Goal: Task Accomplishment & Management: Complete application form

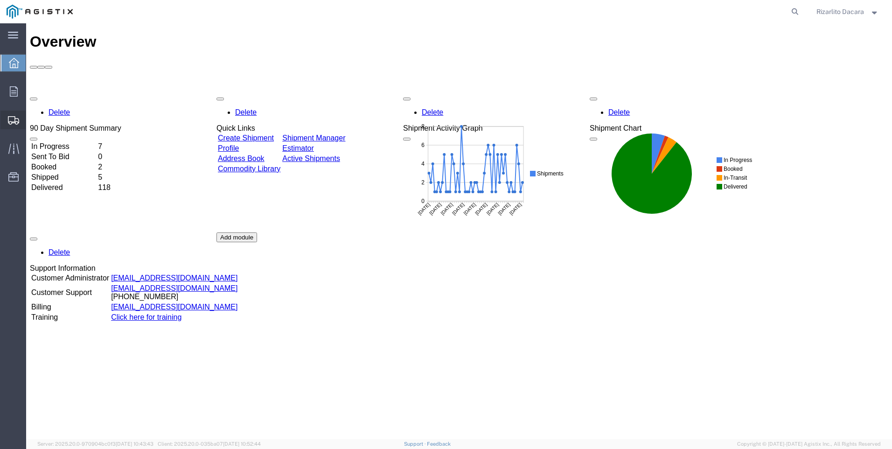
click at [0, 0] on span "Create Shipment" at bounding box center [0, 0] width 0 height 0
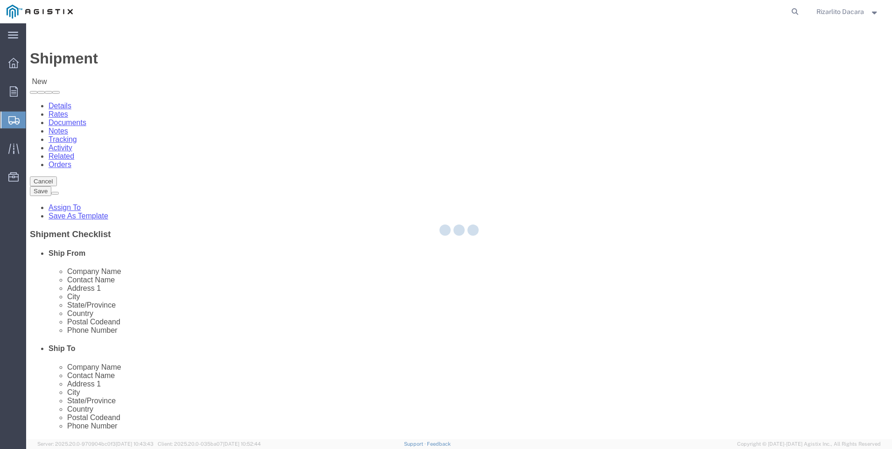
select select
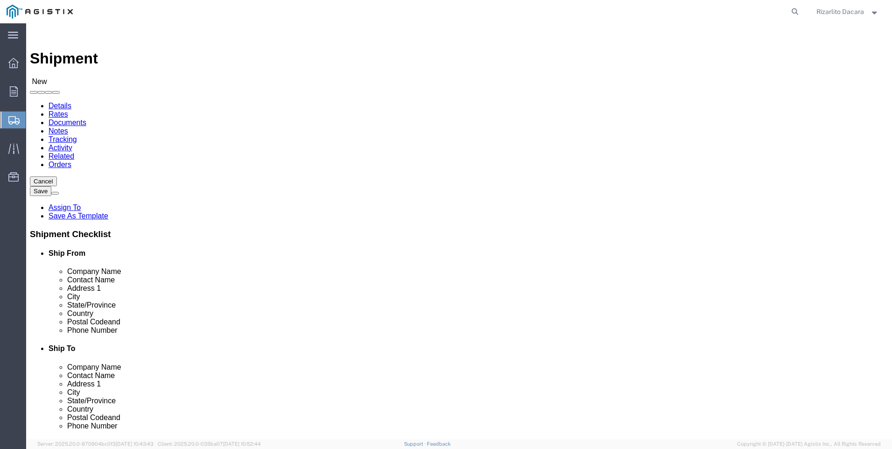
click select "Select MRC Global ([PERSON_NAME] Corp) PG&E"
select select "9596"
click select "Select MRC Global ([PERSON_NAME] Corp) PG&E"
select select
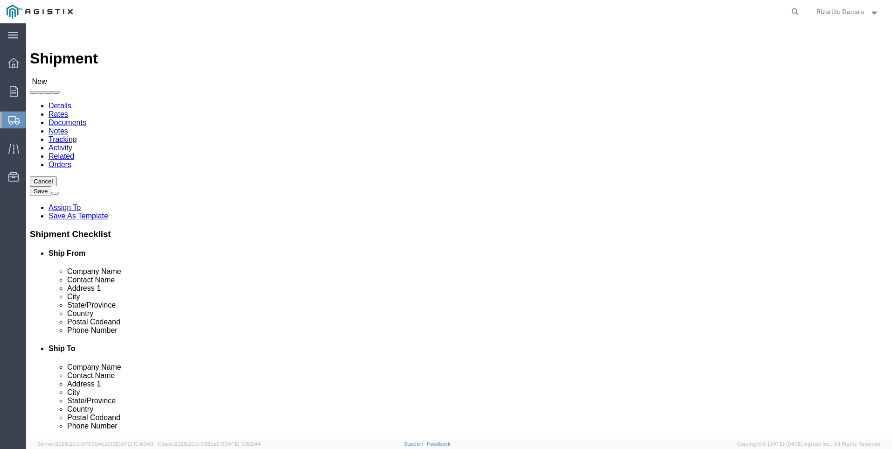
select select "MYPROFILE"
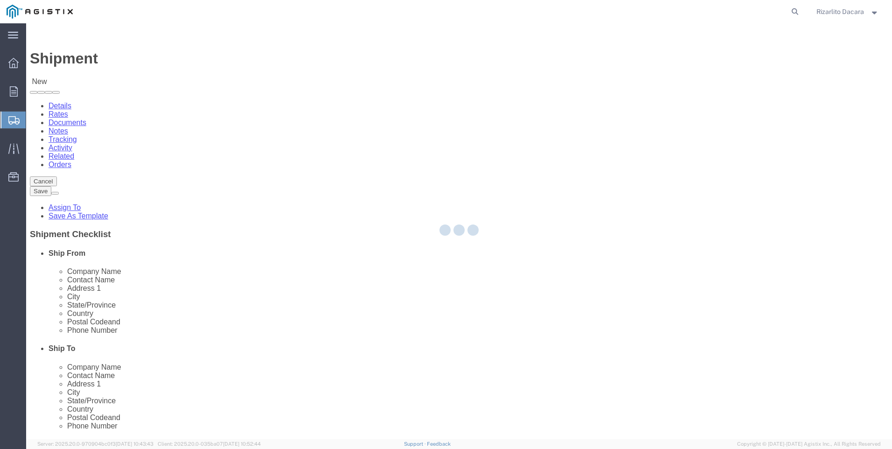
select select "CA"
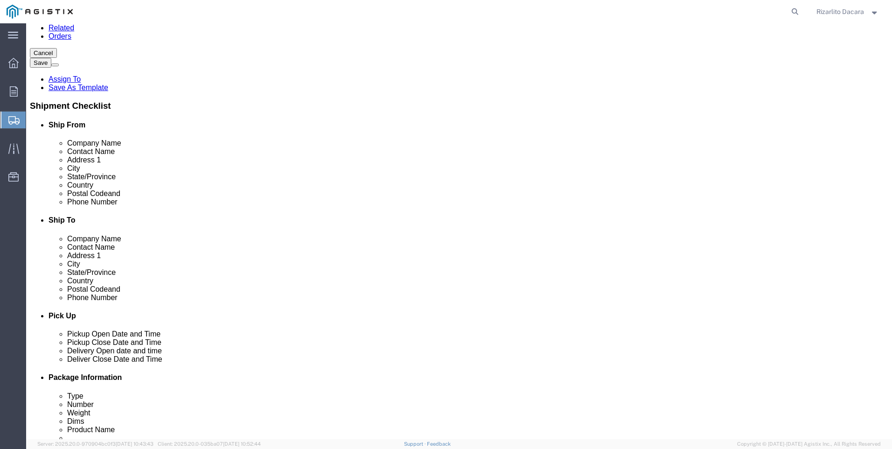
scroll to position [233, 0]
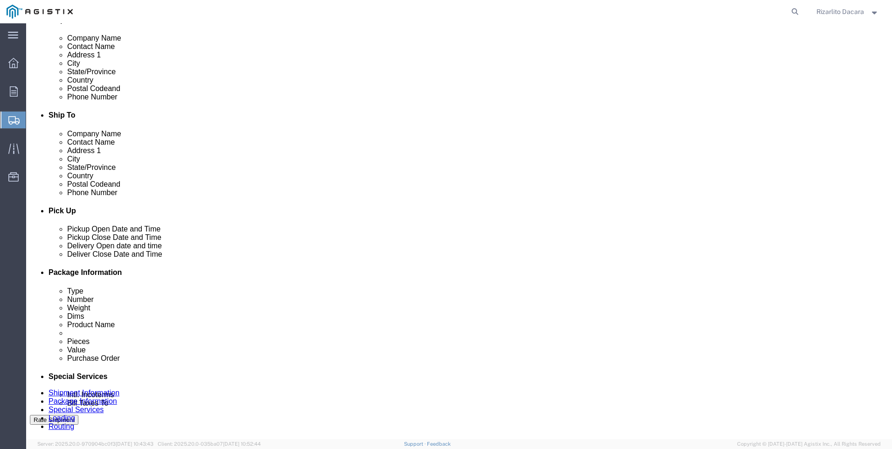
click input "text"
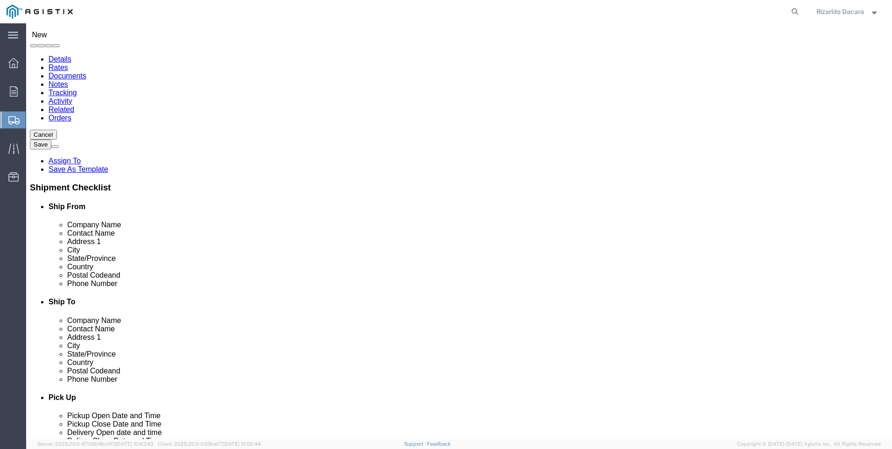
scroll to position [0, 0]
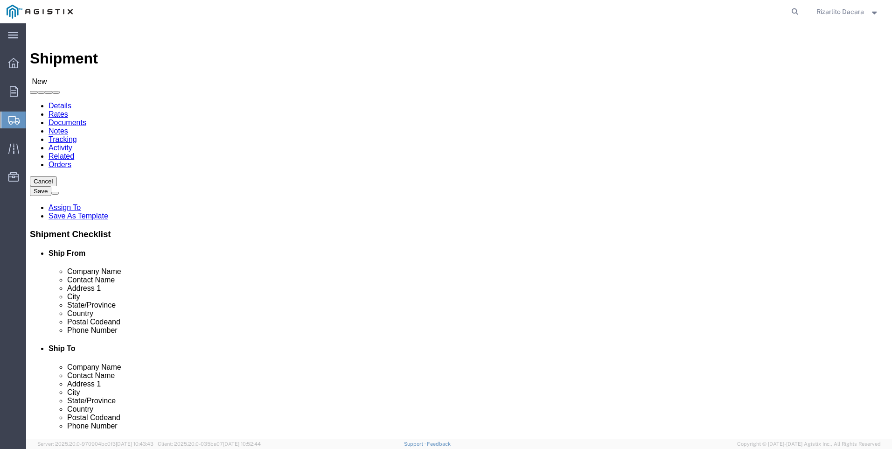
type input "6613916217"
click select "Select All Others [GEOGRAPHIC_DATA] [GEOGRAPHIC_DATA] [GEOGRAPHIC_DATA] [GEOGRA…"
select select "23082"
click select "Select All Others [GEOGRAPHIC_DATA] [GEOGRAPHIC_DATA] [GEOGRAPHIC_DATA] [GEOGRA…"
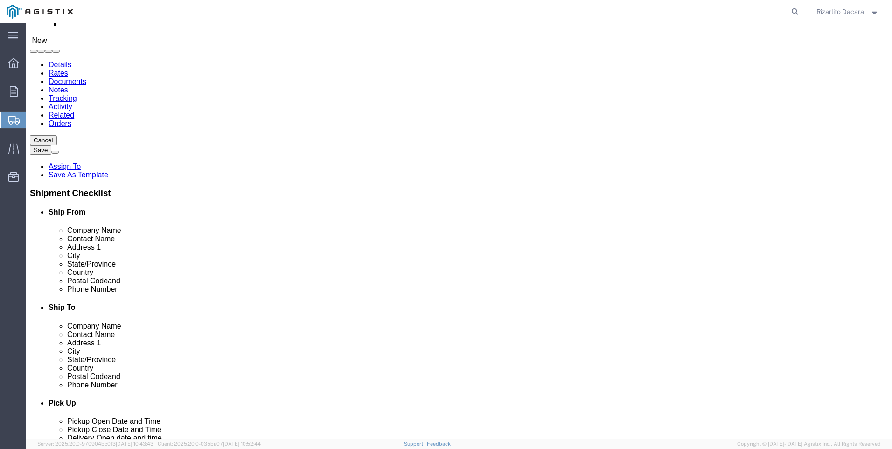
scroll to position [93, 0]
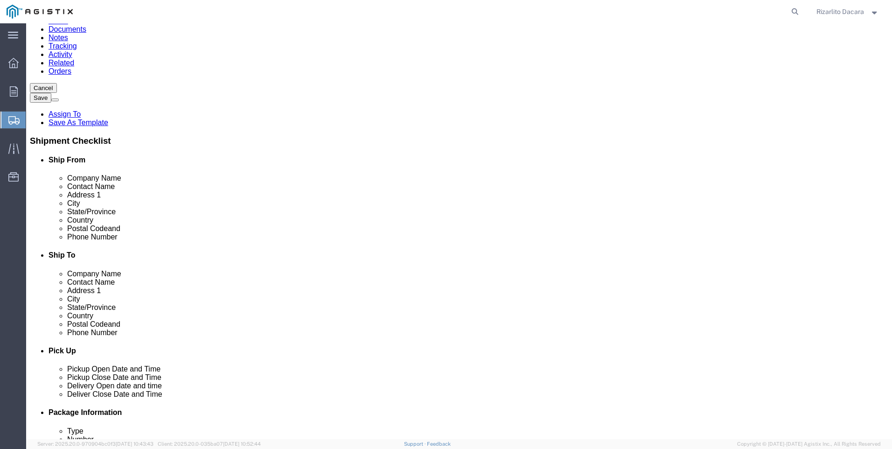
click input "text"
type input "[GEOGRAPHIC_DATA]"
click p "- PG&E - ([PERSON_NAME]) [STREET_ADDRESS]"
select select "CA"
type input "[GEOGRAPHIC_DATA]"
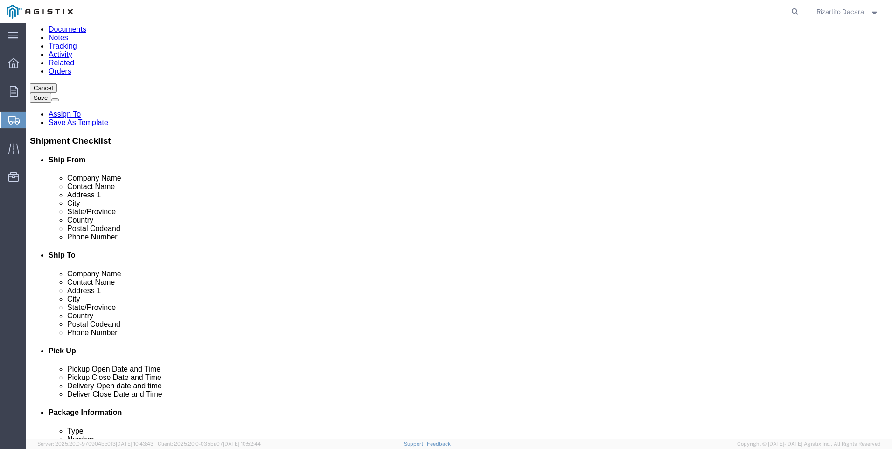
click input "text"
type input "R"
type input "[PERSON_NAME]"
click input "text"
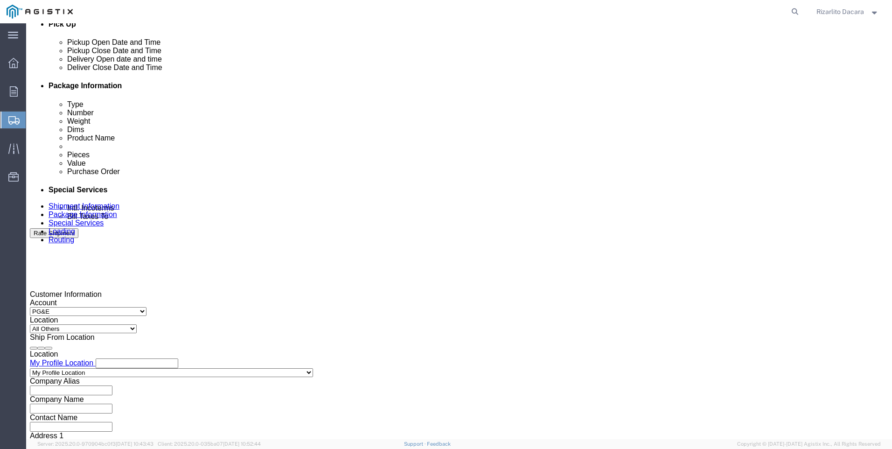
scroll to position [513, 0]
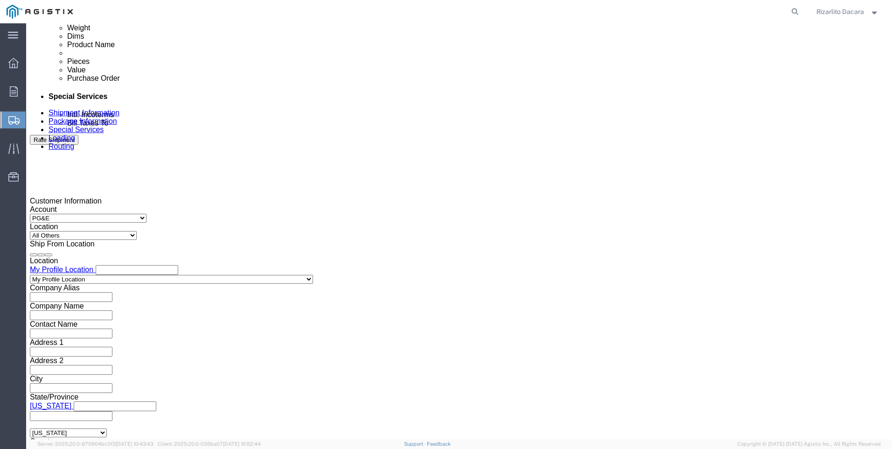
type input "[PHONE_NUMBER]"
click div "[DATE] 11:00 AM"
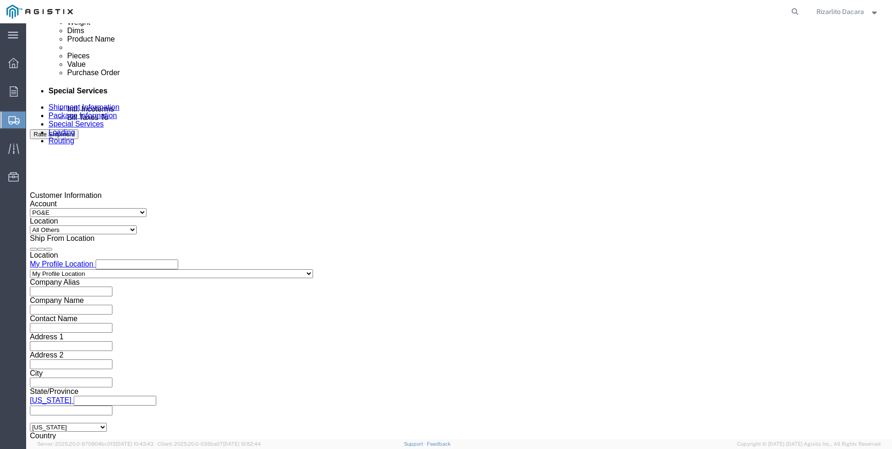
scroll to position [612, 0]
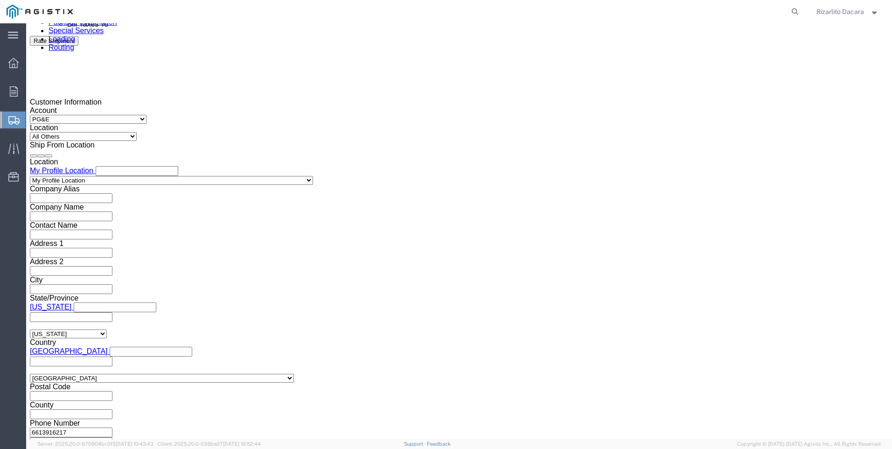
click input "11:00 AM"
type input "7:00 AM"
click button "Apply"
click div "[DATE] 8:00 AM"
type input "10:00 AM"
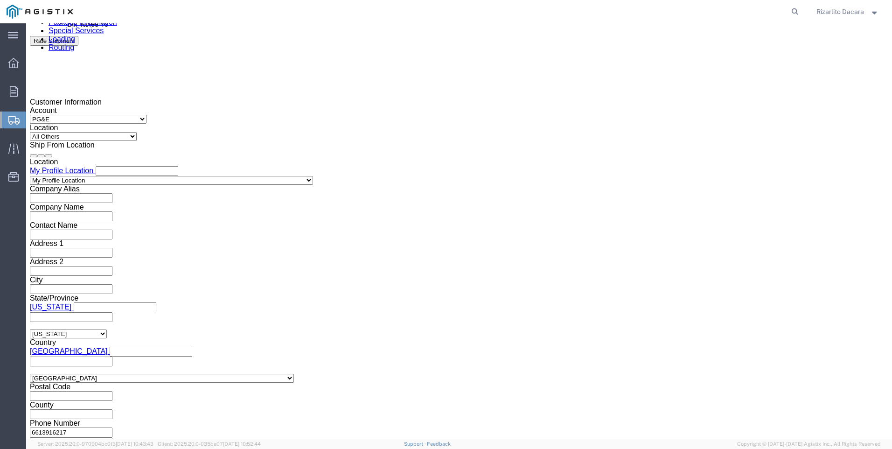
click button "Apply"
click div
click input "11:00 AM"
type input "7:00 AM"
click button "Apply"
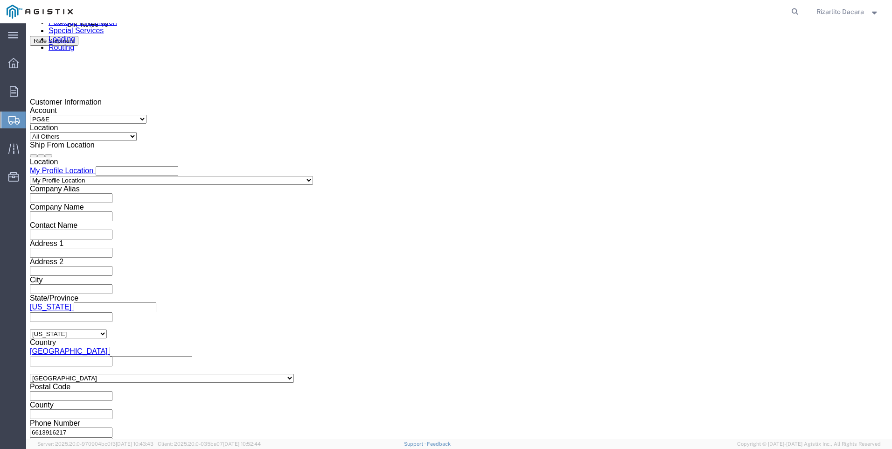
click div
type input "11:00 AM"
click button "Apply"
click input "text"
type input "3501422686"
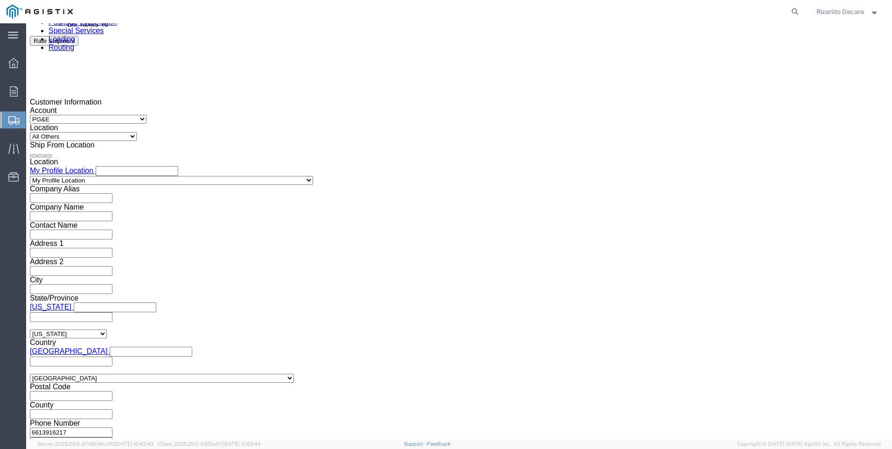
click select "Select Account Type Activity ID Airline Appointment Number ASN Batch Request # …"
select select "SALEORDR"
click select "Select Account Type Activity ID Airline Appointment Number ASN Batch Request # …"
click input "text"
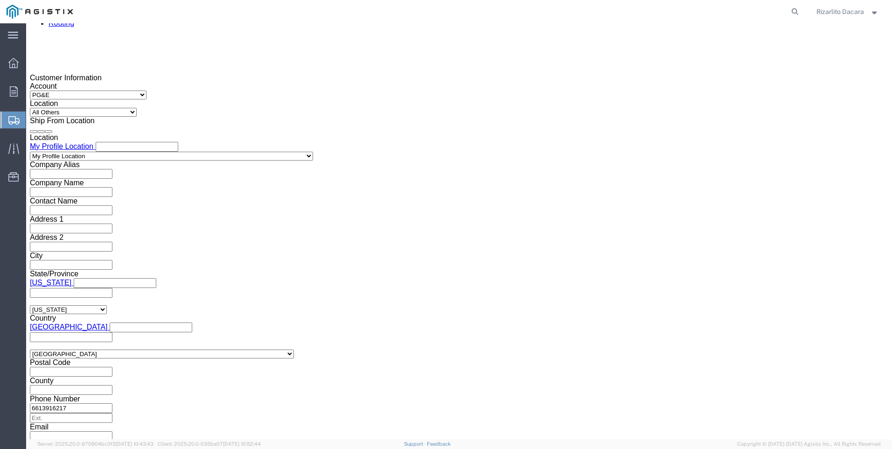
scroll to position [659, 0]
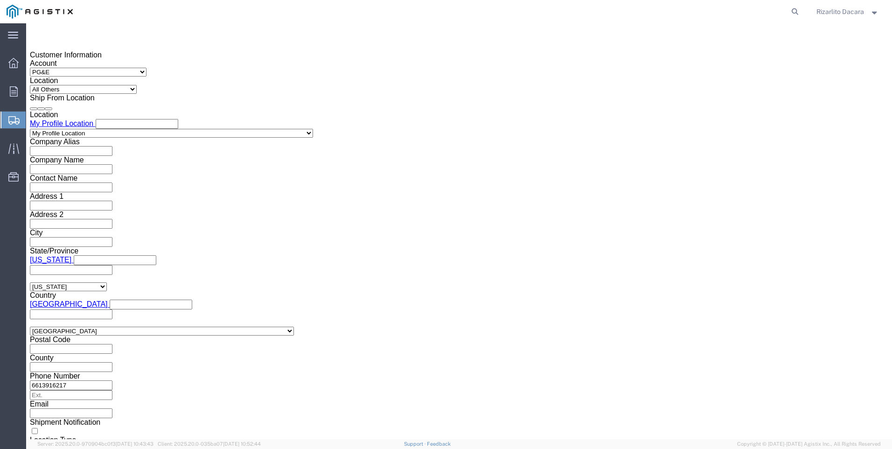
type input "100000105381"
click button "Continue"
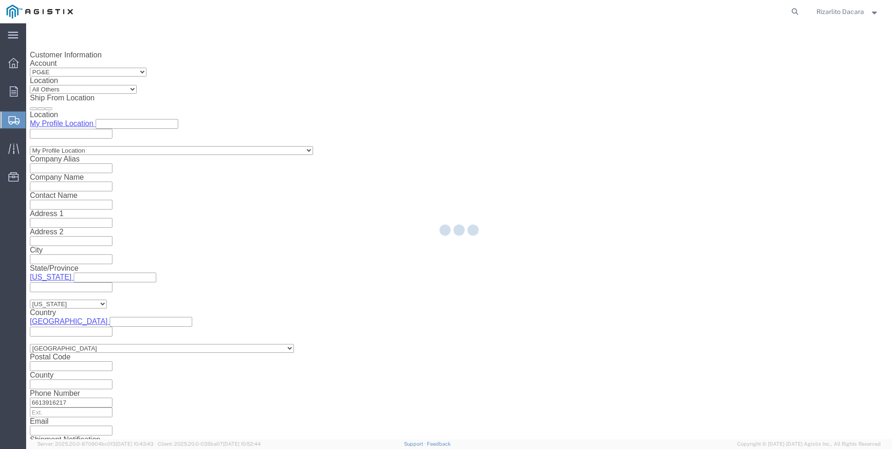
select select "21483"
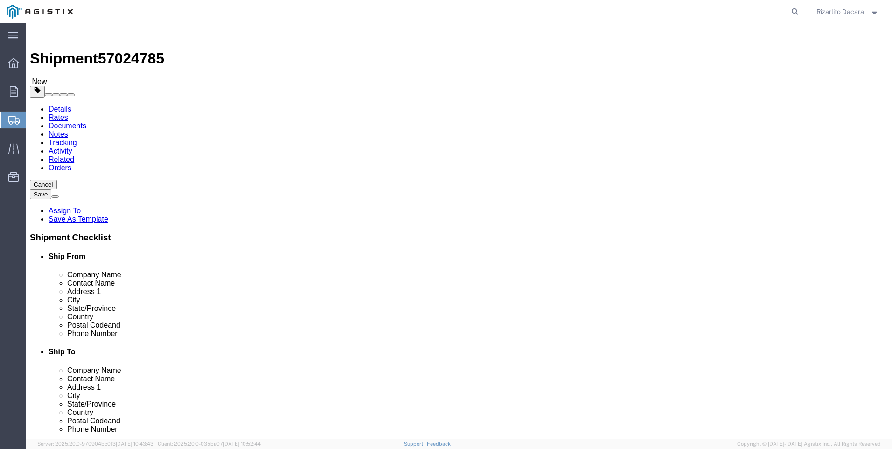
click select "Select Bulk Bundle(s) Cardboard Box(es) Carton(s) Crate(s) Drum(s) (Fiberboard)…"
select select "PONS"
click select "Select Bulk Bundle(s) Cardboard Box(es) Carton(s) Crate(s) Drum(s) (Fiberboard)…"
click input "1"
type input "2"
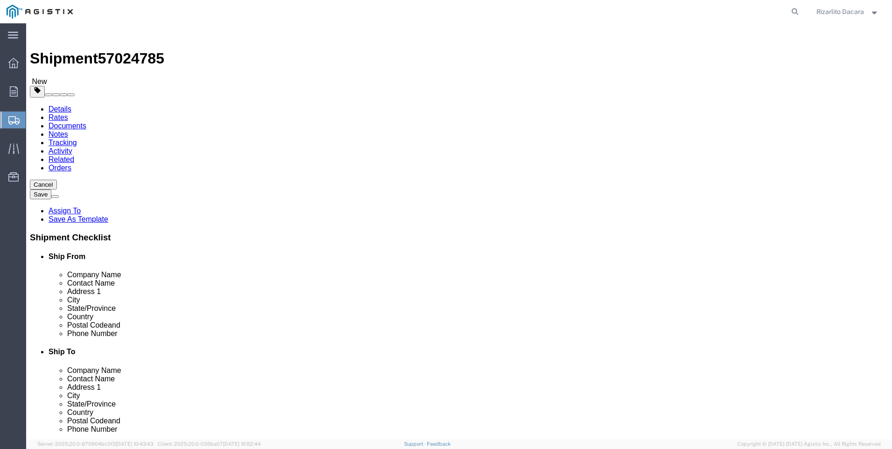
click input "text"
type input "485"
type input "84"
type input "92"
type input "2250"
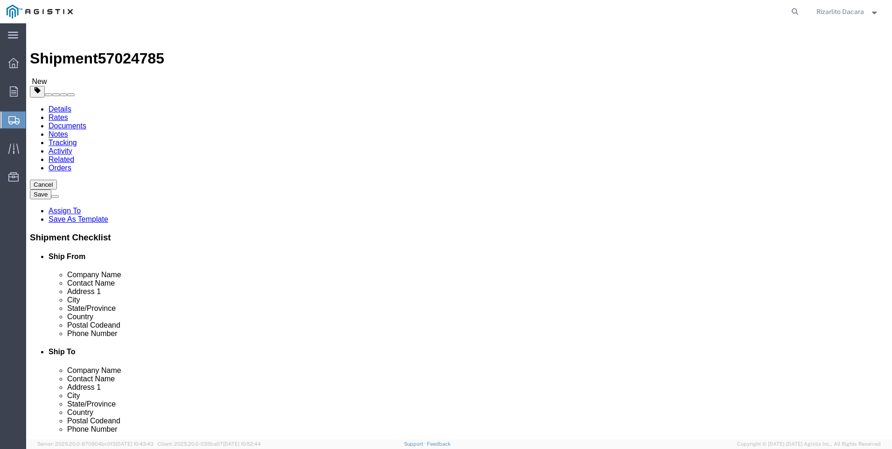
click span
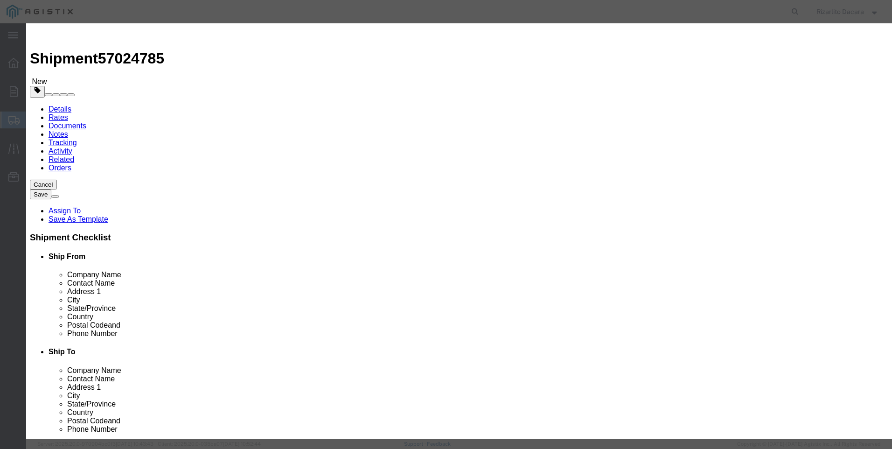
click input "text"
type input "4 yellow gas pipe 500 ft coil"
click input "0"
type input "2"
click input "text"
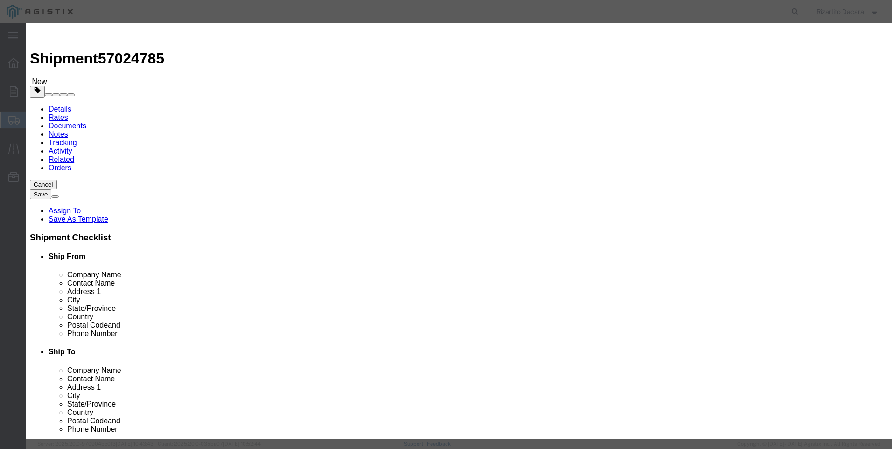
type input "4,990"
click select "Select 50 55 60 65 70 85 92.5 100 125 175 250 300 400"
select select "60"
click select "Select 50 55 60 65 70 85 92.5 100 125 175 250 300 400"
click button "Save & Close"
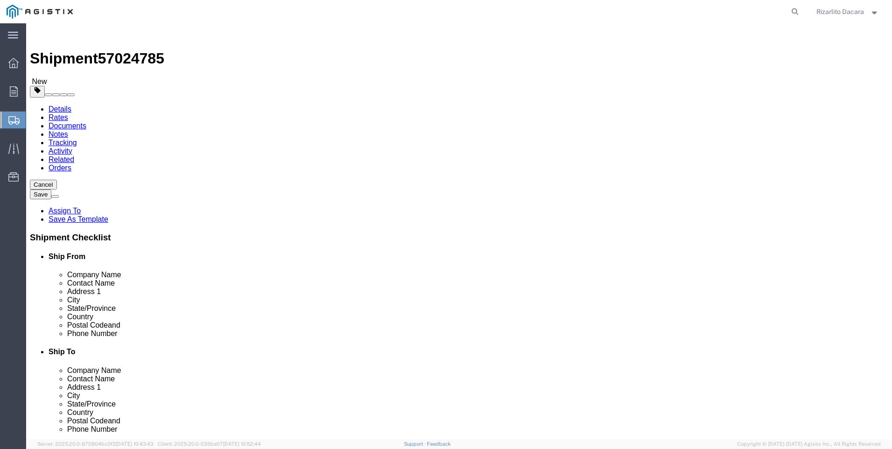
click button "Rate Shipment"
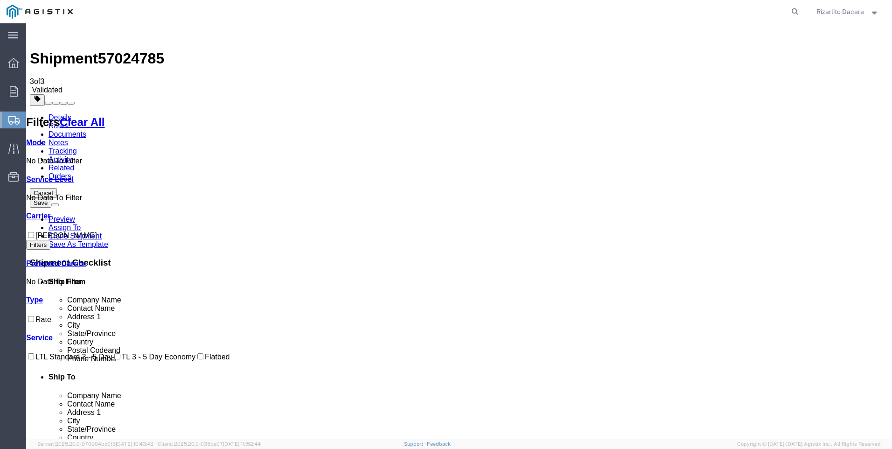
checkbox input "true"
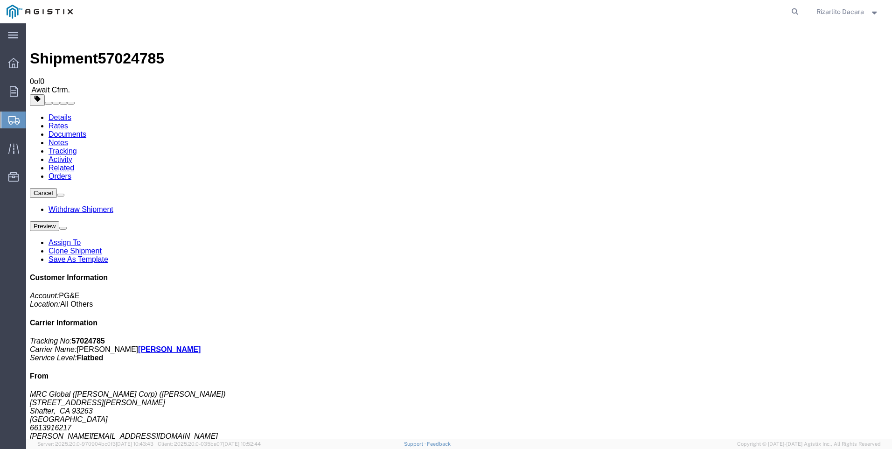
click at [0, 0] on span "Create Shipment" at bounding box center [0, 0] width 0 height 0
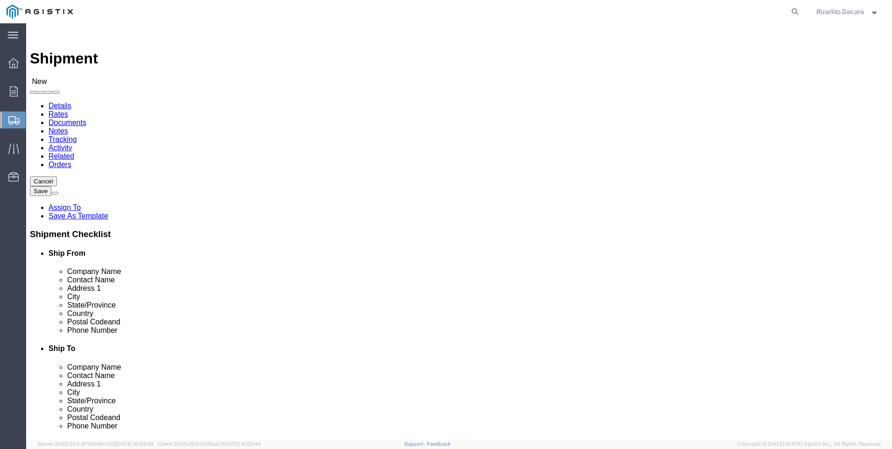
click select "Select MRC Global ([PERSON_NAME] Corp) PG&E"
select select "9596"
click select "Select MRC Global ([PERSON_NAME] Corp) PG&E"
select select
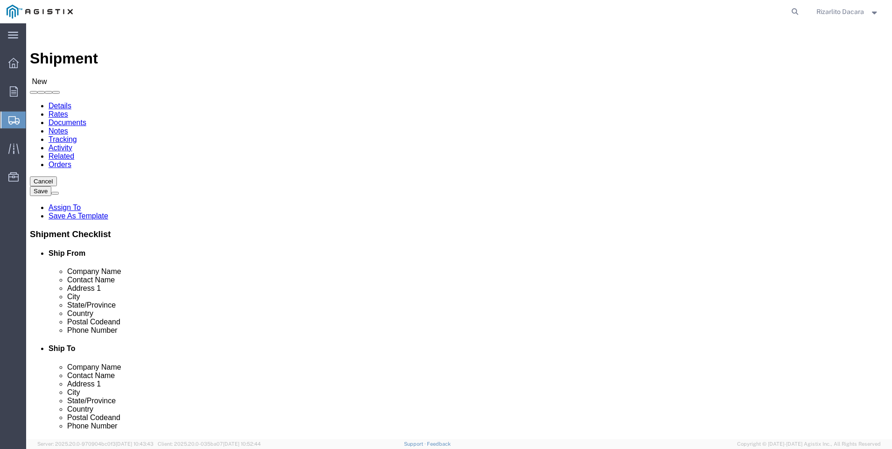
select select "MYPROFILE"
select select "CA"
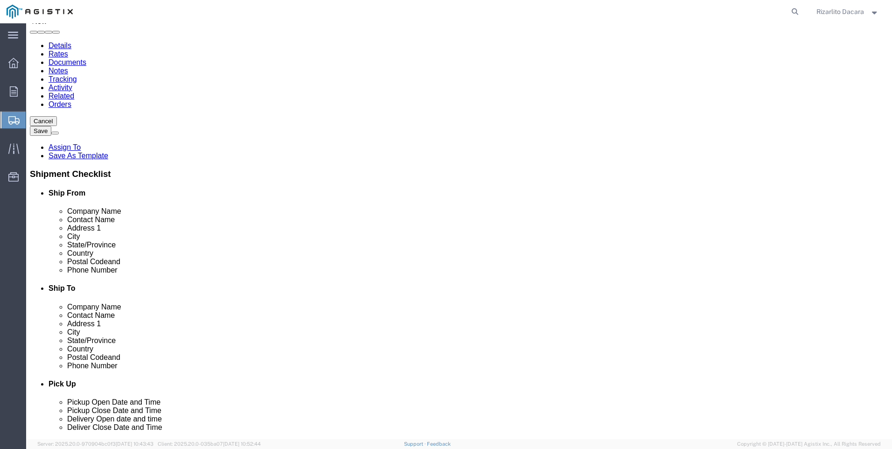
scroll to position [187, 0]
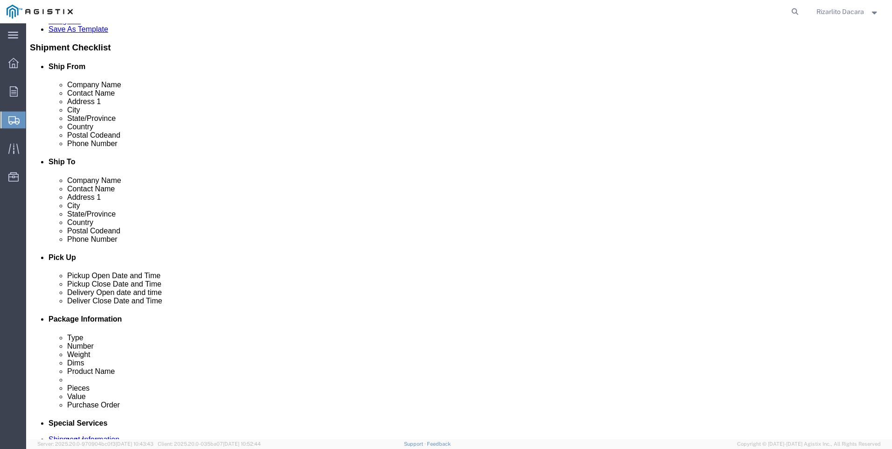
click input "text"
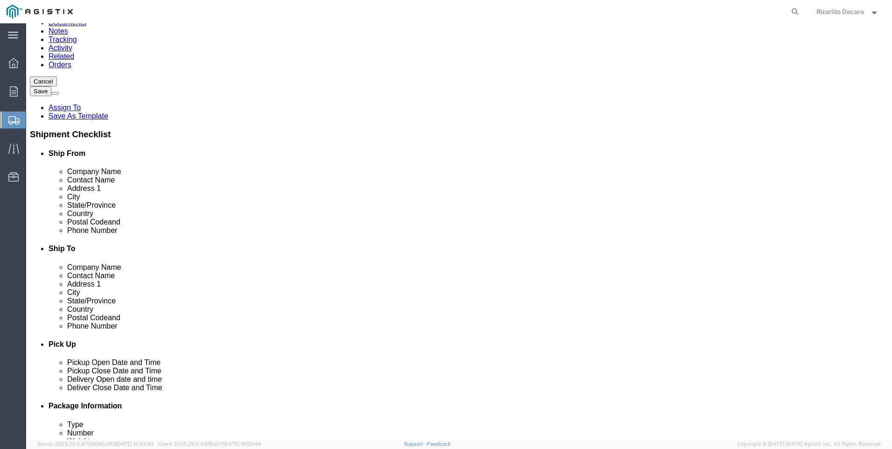
scroll to position [0, 0]
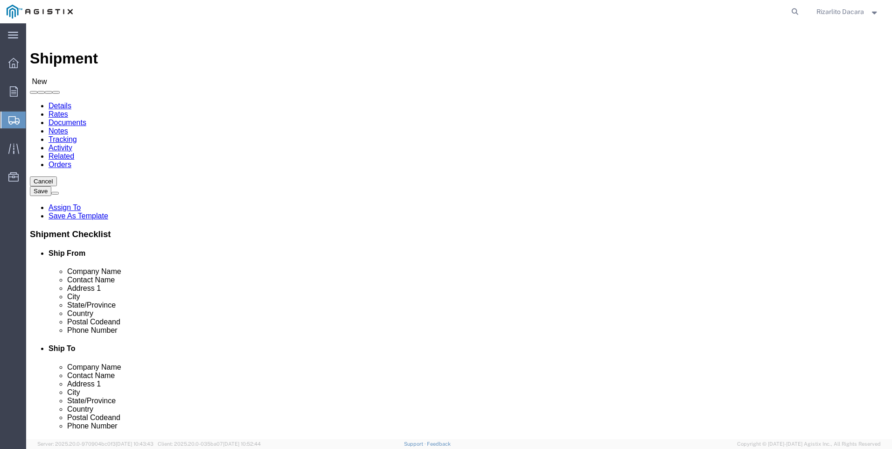
type input "6613916217"
click select "Select All Others [GEOGRAPHIC_DATA] [GEOGRAPHIC_DATA] [GEOGRAPHIC_DATA] [GEOGRA…"
select select "23082"
click select "Select All Others [GEOGRAPHIC_DATA] [GEOGRAPHIC_DATA] [GEOGRAPHIC_DATA] [GEOGRA…"
click input "text"
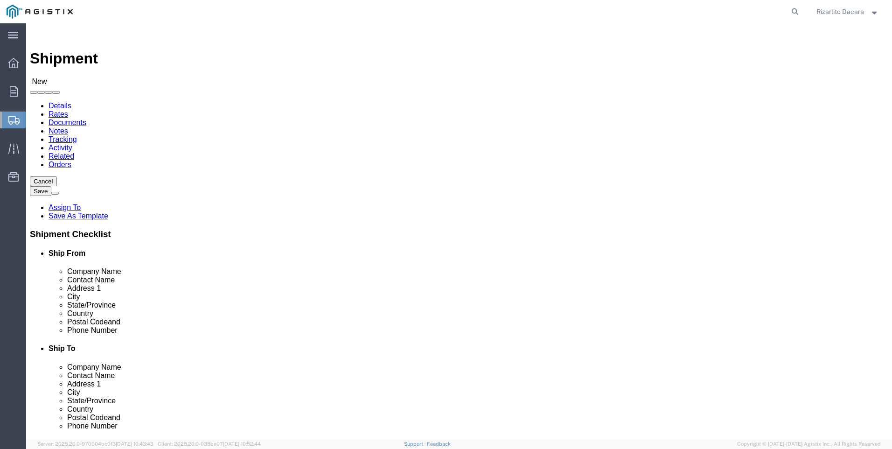
type input "[GEOGRAPHIC_DATA]"
click p "- PG&E - ([PERSON_NAME]) [STREET_ADDRESS]"
select select "CA"
type input "[GEOGRAPHIC_DATA]"
click input "text"
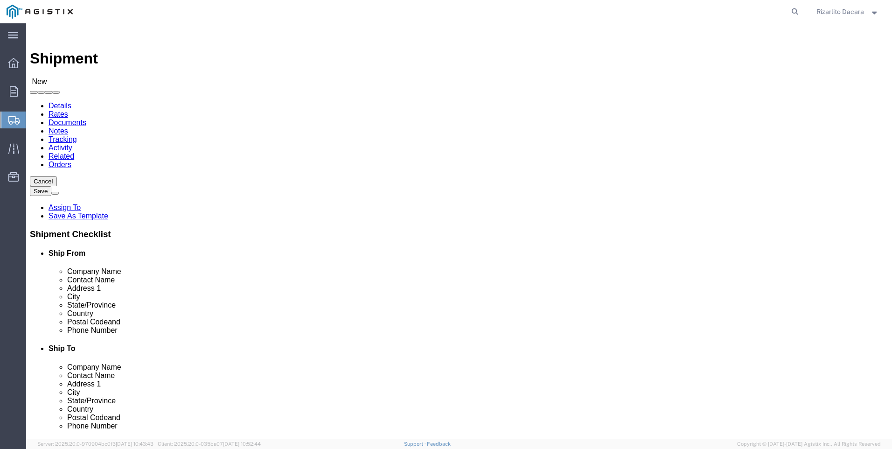
type input "R"
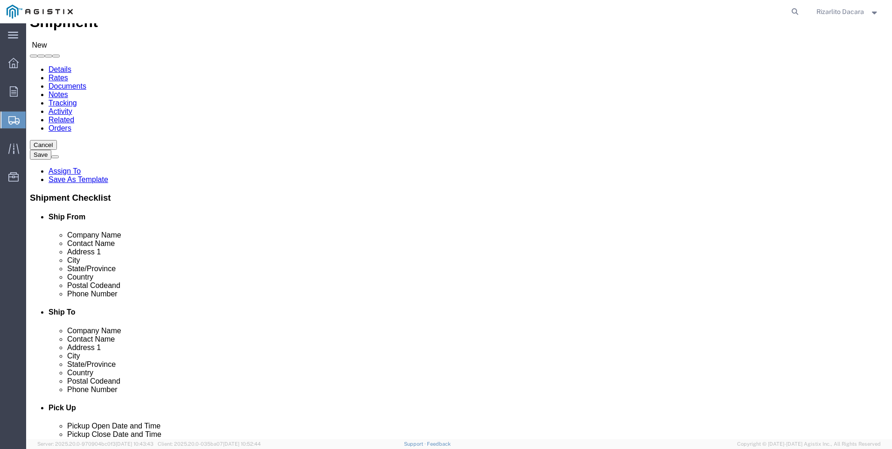
scroll to position [93, 0]
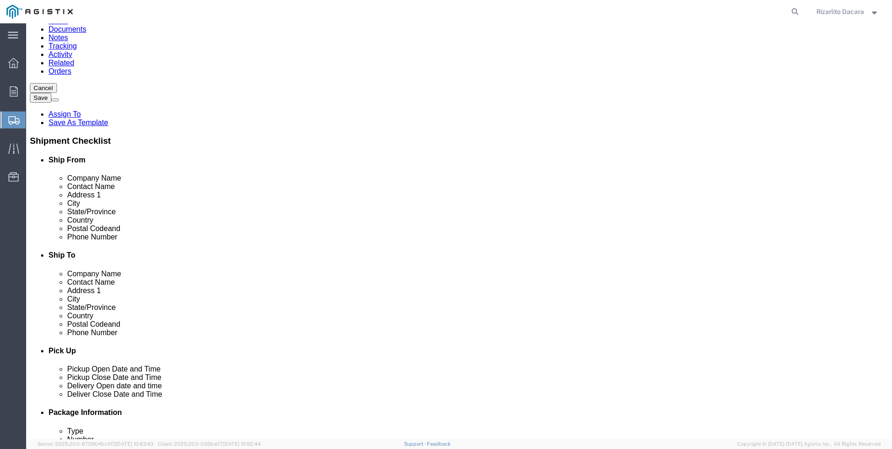
type input "[PERSON_NAME]"
click input "text"
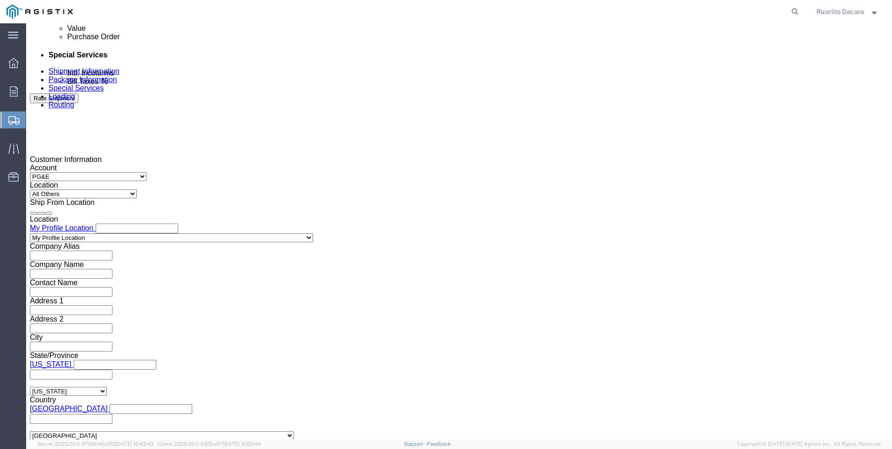
scroll to position [560, 0]
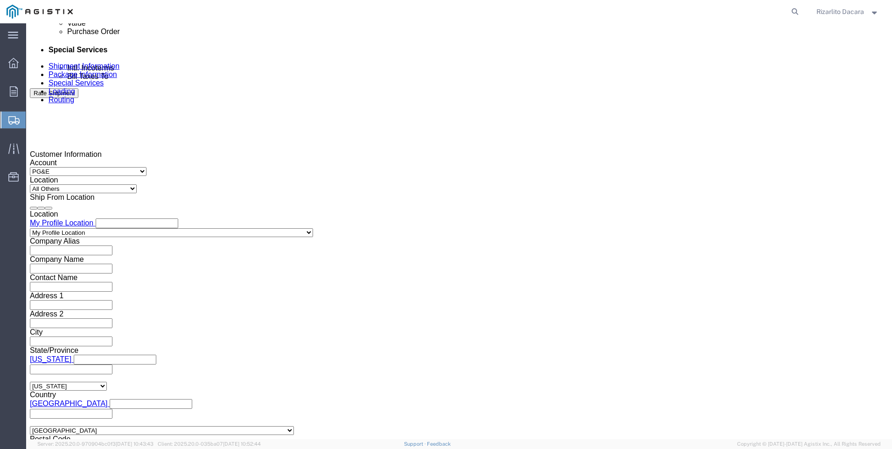
type input "[PHONE_NUMBER]"
click div "[DATE] 11:00 AM"
click input "11:00 AM"
type input "7:00 AM"
click button "Apply"
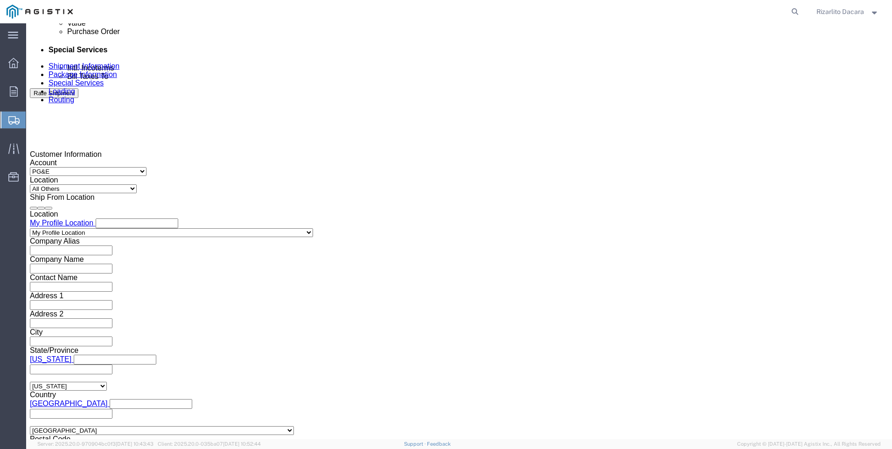
click div "[DATE] 8:00 AM"
type input "10:00 AM"
click button "Apply"
click div
click input "11:00 AM"
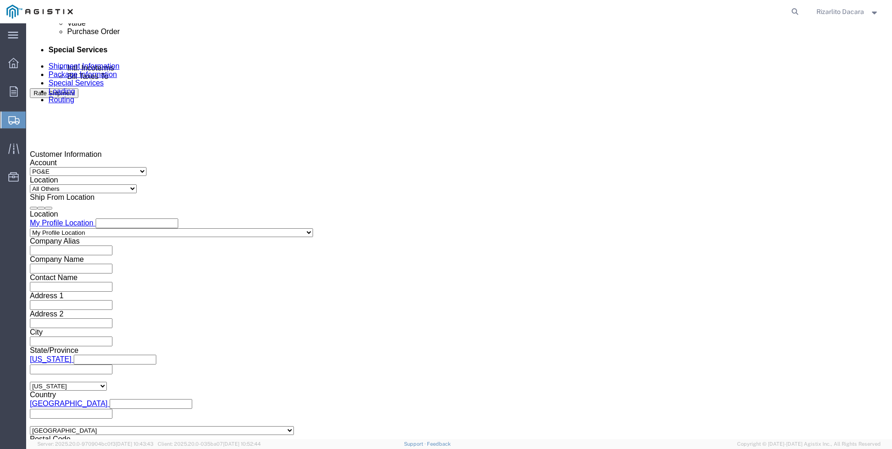
type input "7:00 AM"
click button "Apply"
click div
type input "11:00 AM"
click button "Apply"
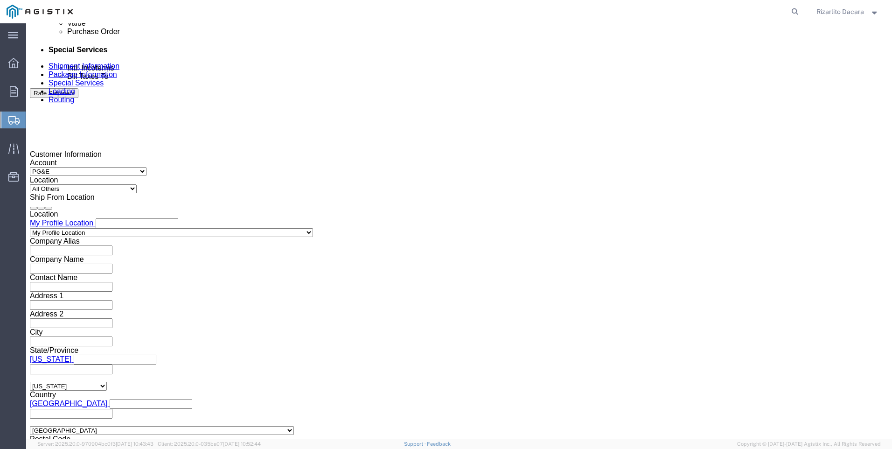
click input "text"
type input "3501422666"
click select "Select Account Type Activity ID Airline Appointment Number ASN Batch Request # …"
select select "SALEORDR"
click select "Select Account Type Activity ID Airline Appointment Number ASN Batch Request # …"
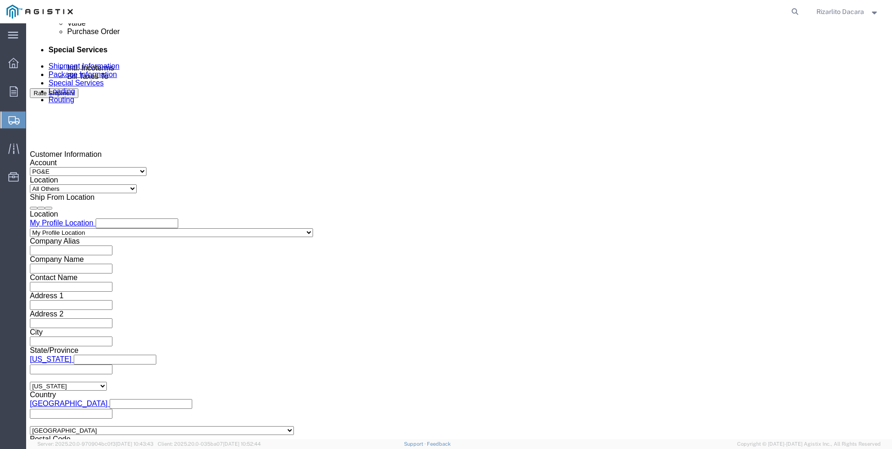
click input "text"
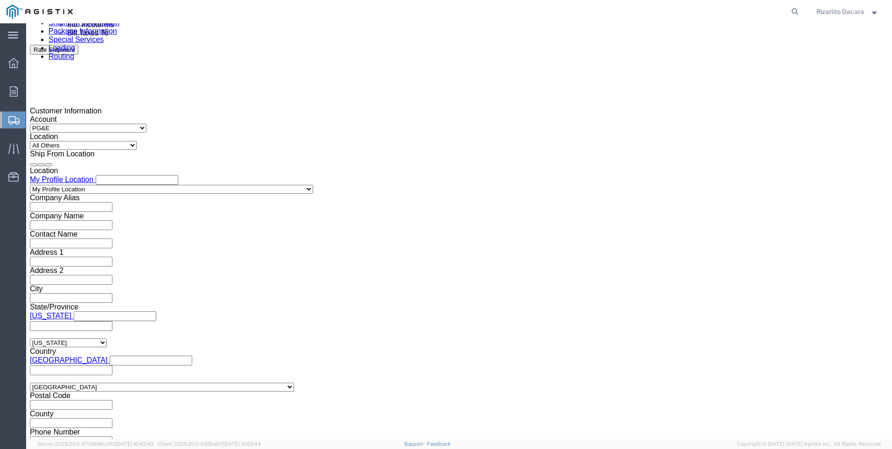
scroll to position [659, 0]
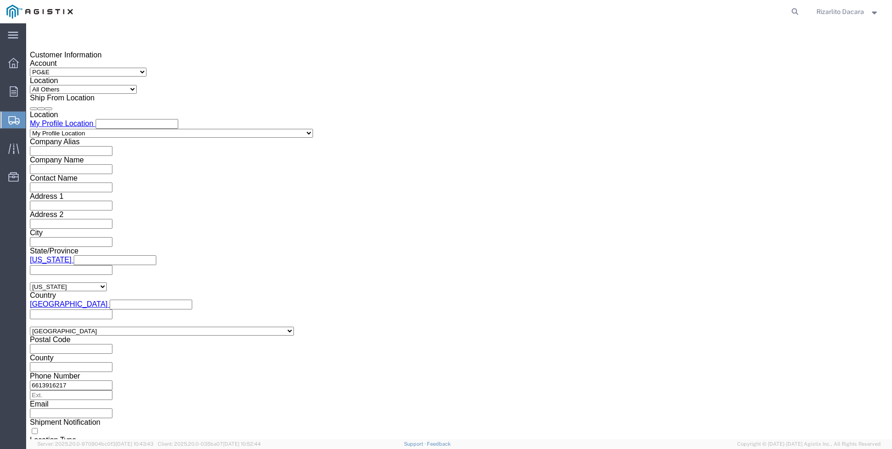
type input "100000105357"
click button "Continue"
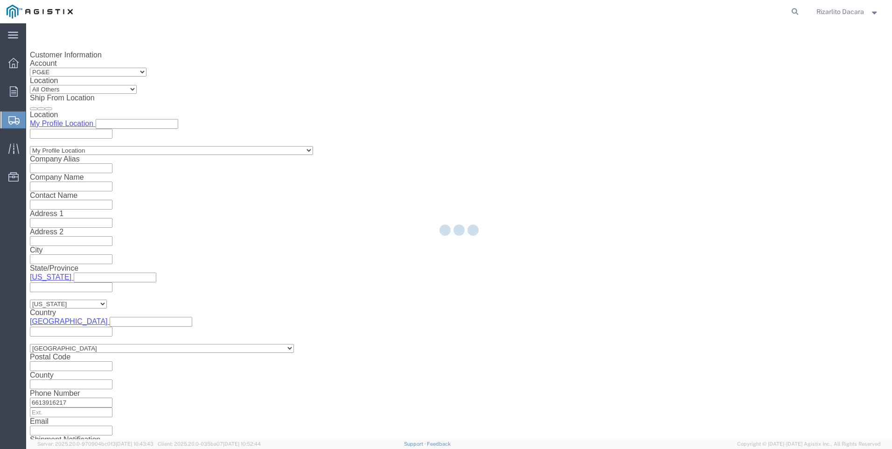
select select "21483"
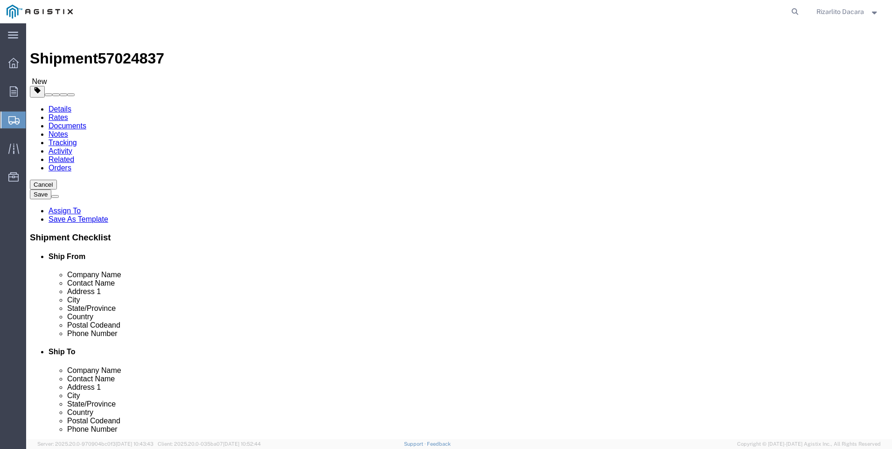
click select "Select Bulk Bundle(s) Cardboard Box(es) Carton(s) Crate(s) Drum(s) (Fiberboard)…"
select select "PONS"
click select "Select Bulk Bundle(s) Cardboard Box(es) Carton(s) Crate(s) Drum(s) (Fiberboard)…"
click input "1"
type input "3"
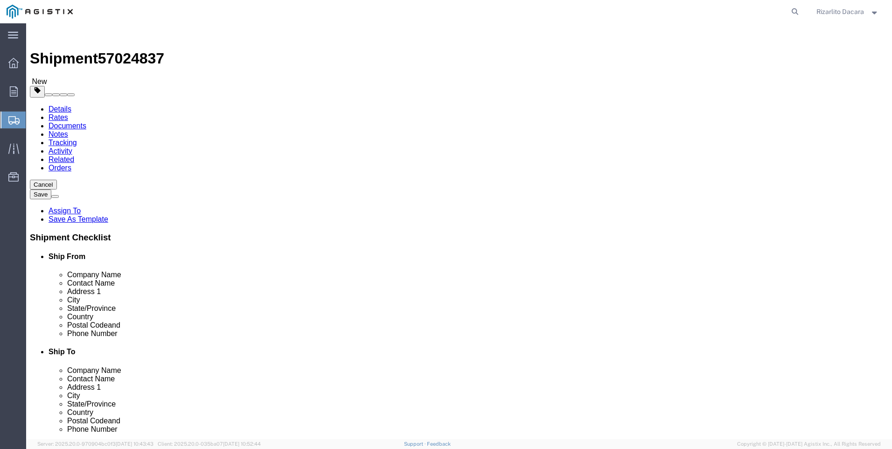
type input "48"
type input "84"
type input "92"
type input "3375"
click span
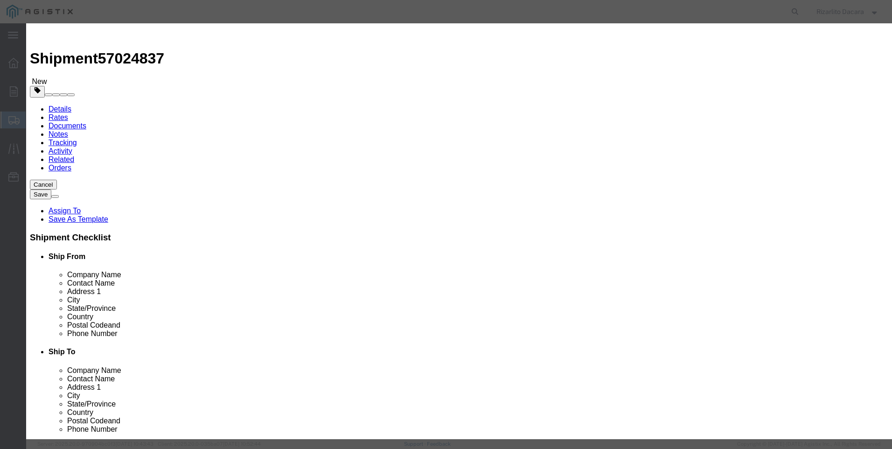
click input "text"
type input "4 yellow gas pipe 500 ft coil"
select select "US"
click input "0"
type input "3"
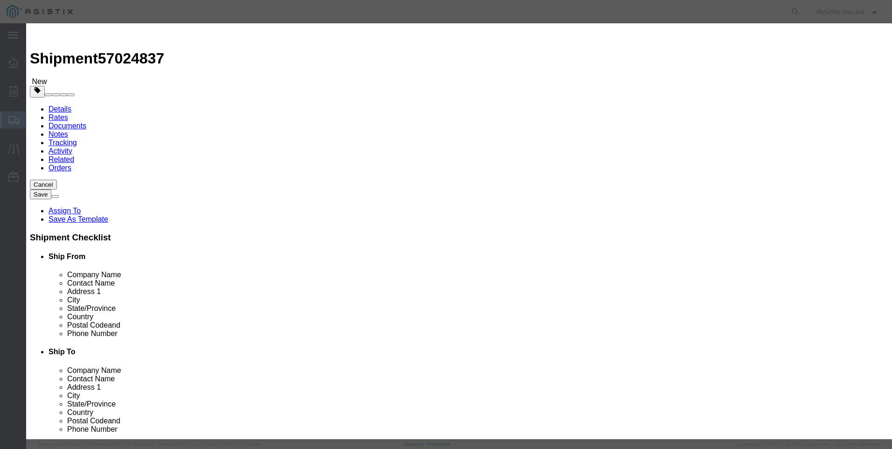
click input "text"
type input "7,485"
click select "Select 50 55 60 65 70 85 92.5 100 125 175 250 300 400"
select select "60"
click select "Select 50 55 60 65 70 85 92.5 100 125 175 250 300 400"
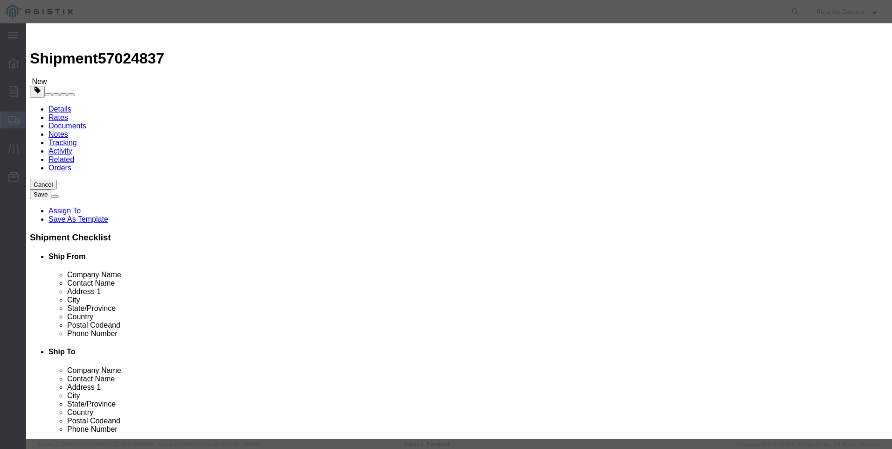
click button "Save & Close"
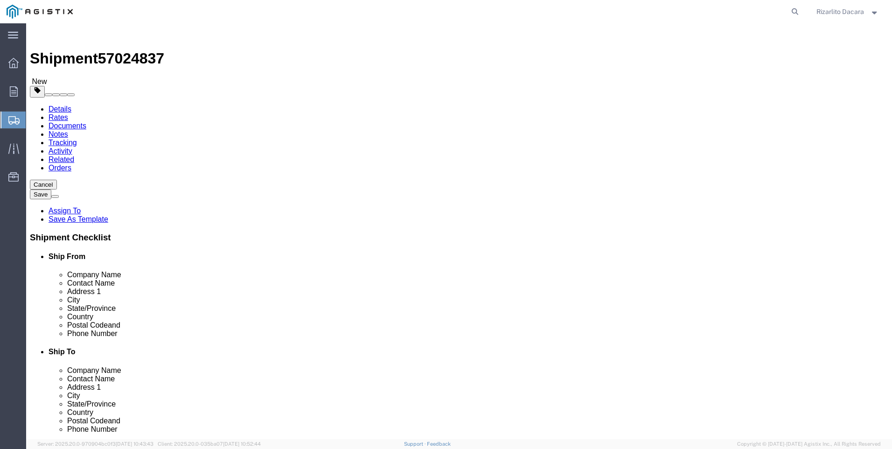
click button "Rate Shipment"
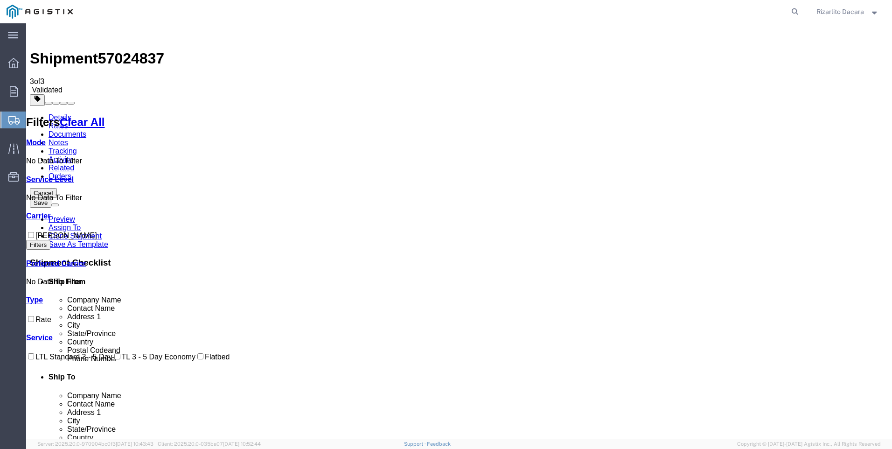
checkbox input "true"
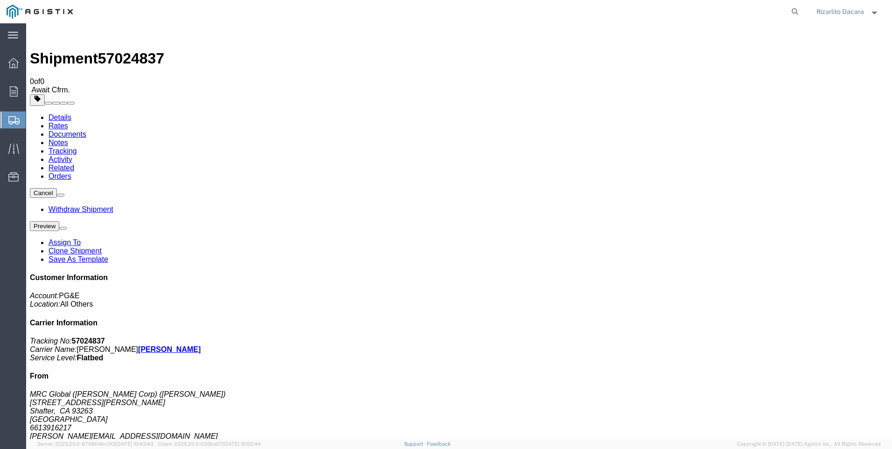
click at [0, 0] on span "Create Shipment" at bounding box center [0, 0] width 0 height 0
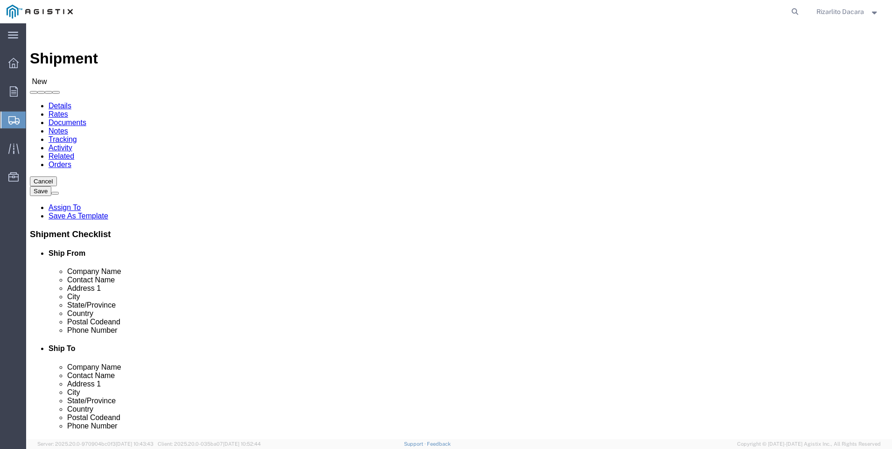
click select "Select MRC Global ([PERSON_NAME] Corp) PG&E"
select select "9596"
click select "Select MRC Global ([PERSON_NAME] Corp) PG&E"
select select
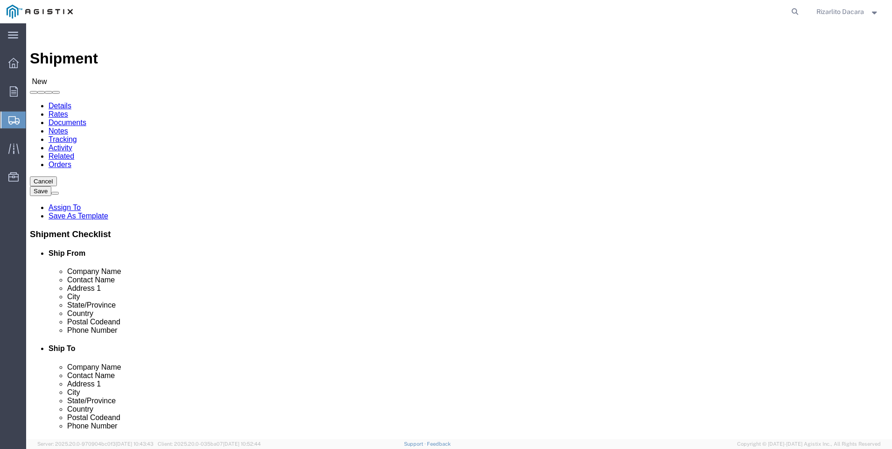
select select "MYPROFILE"
select select "CA"
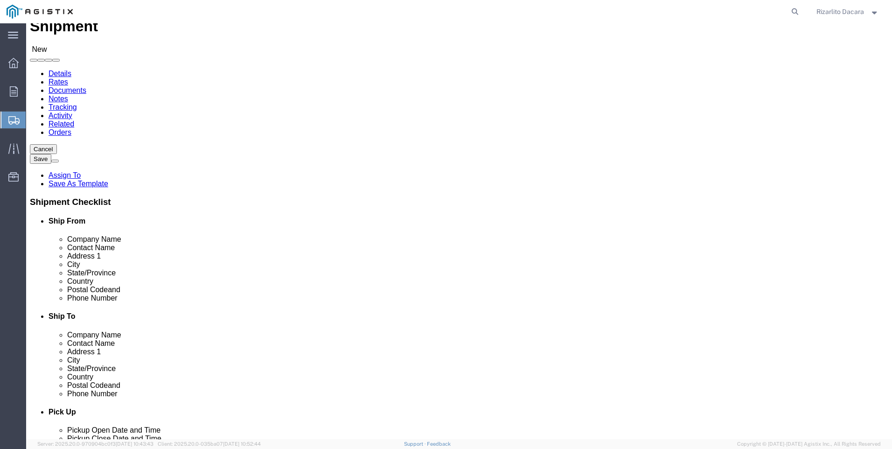
scroll to position [47, 0]
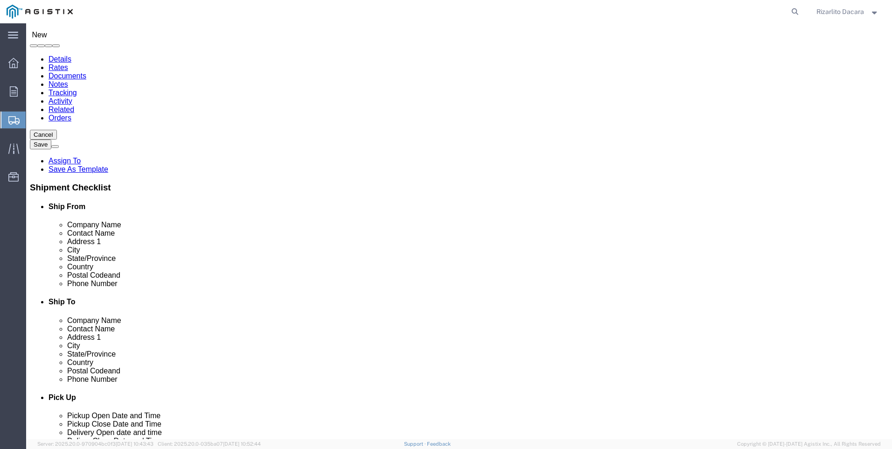
click input "text"
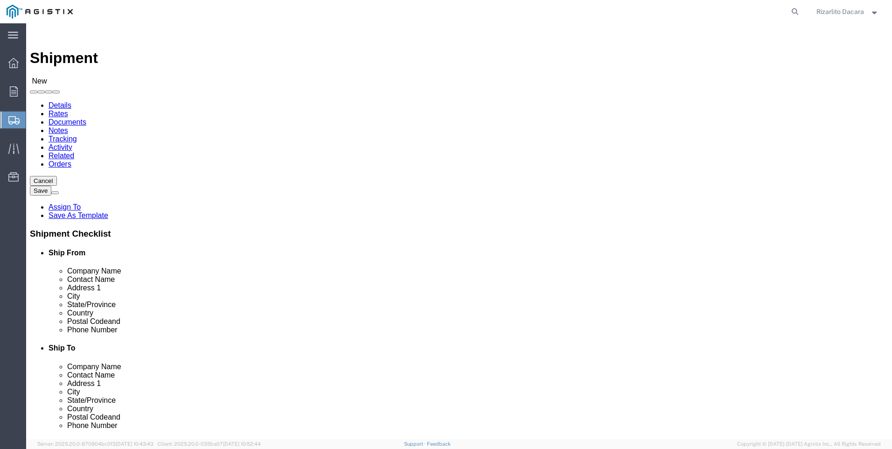
scroll to position [0, 0]
type input "6613916217"
click select "Select All Others [GEOGRAPHIC_DATA] [GEOGRAPHIC_DATA] [GEOGRAPHIC_DATA] [GEOGRA…"
select select "23082"
click select "Select All Others [GEOGRAPHIC_DATA] [GEOGRAPHIC_DATA] [GEOGRAPHIC_DATA] [GEOGRA…"
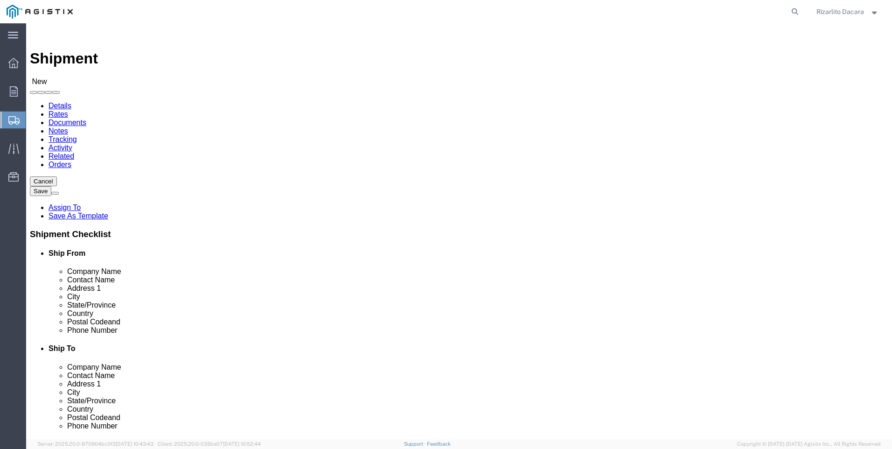
scroll to position [93, 0]
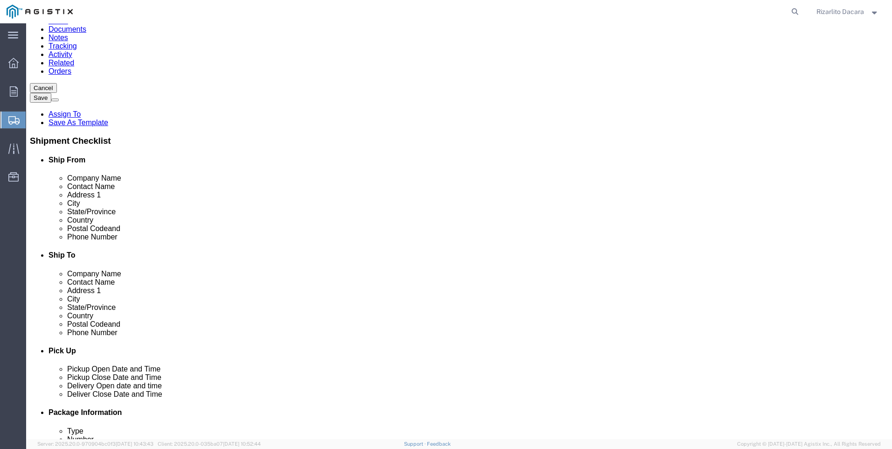
click input "text"
type input "FREMONT"
click p "- PG&E - () [STREET_ADDRESS][PERSON_NAME]"
select select "CA"
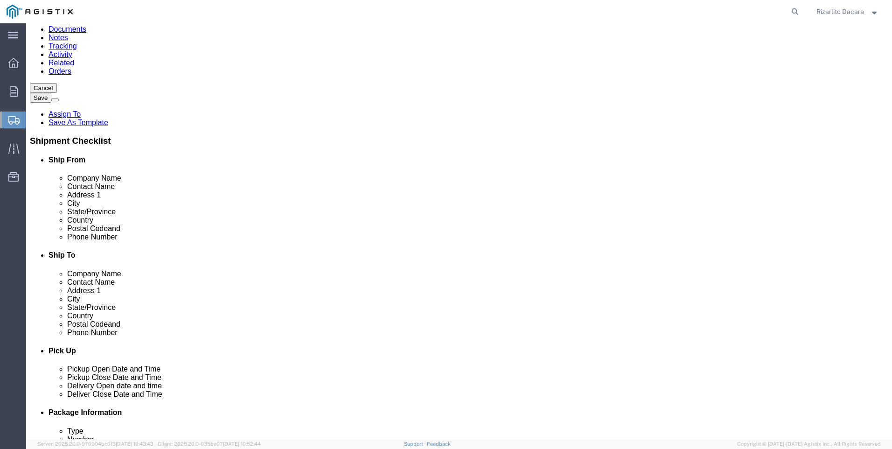
type input "Fremont"
click input "text"
type input "[PERSON_NAME]"
click input "text"
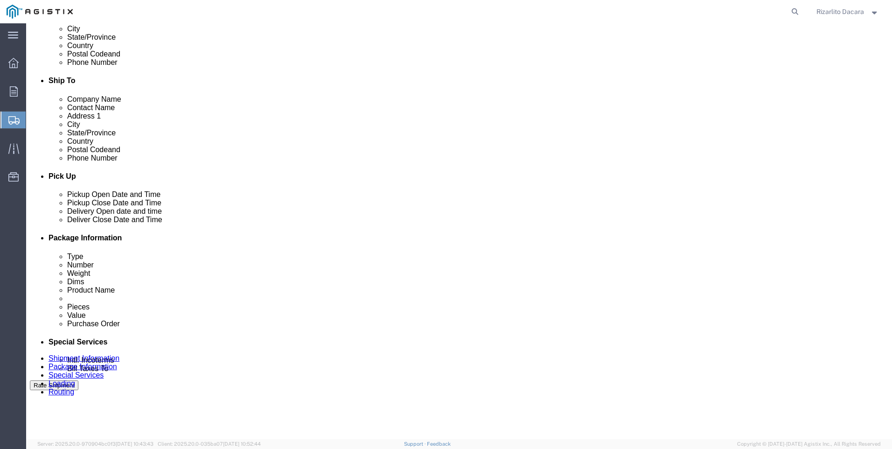
type input "[PHONE_NUMBER]"
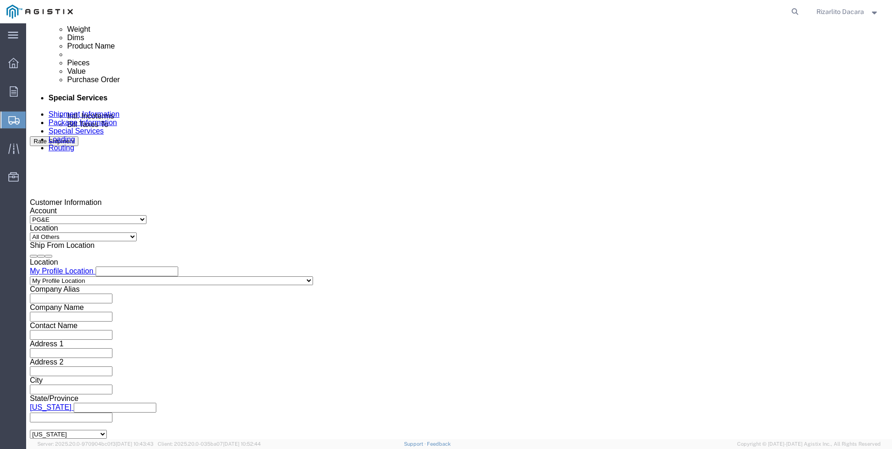
scroll to position [513, 0]
click div "[DATE] 11:00 AM"
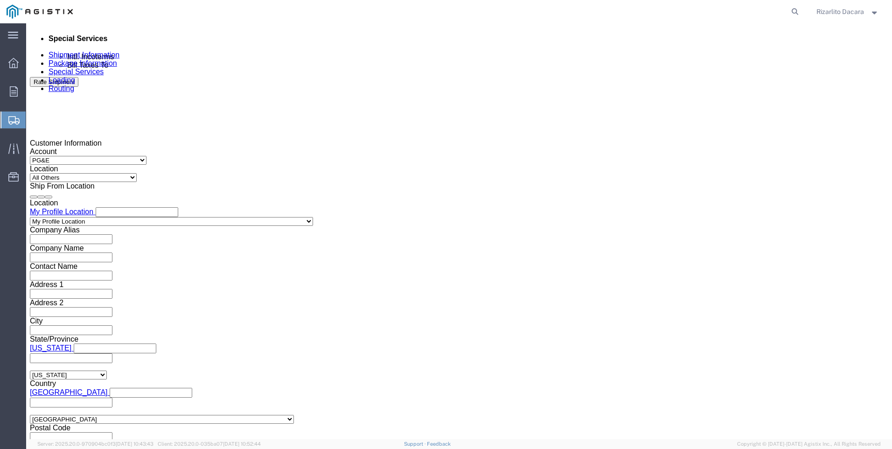
scroll to position [659, 0]
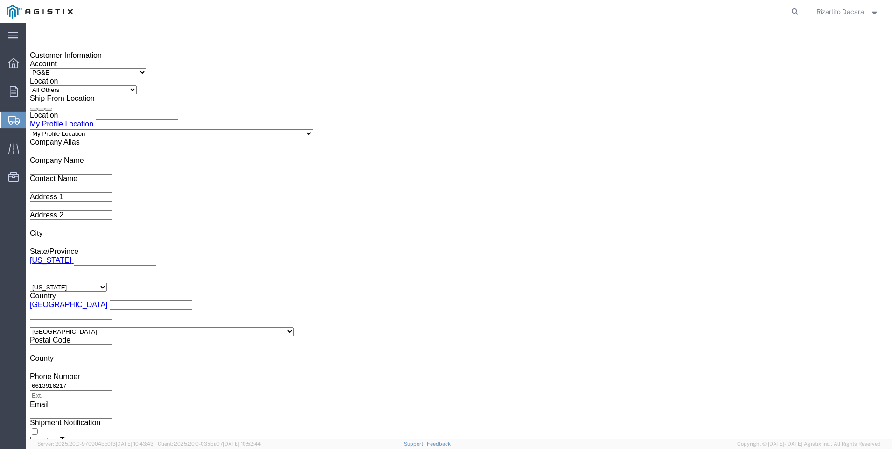
click input "11:00 AM"
type input "7:00 AM"
click button "Apply"
click div "[DATE] 8:00 AM"
type input "10:00 AM"
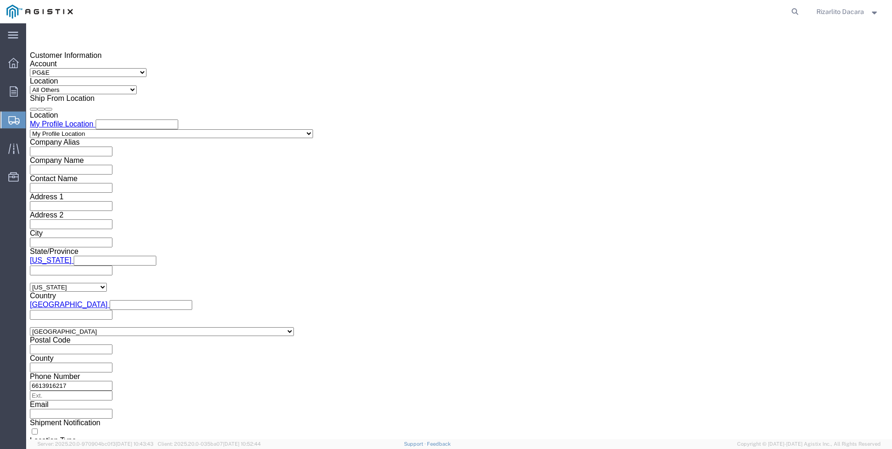
click button "Apply"
click div
click div "Open Time 11:00 AM"
click input "11:00 AM"
type input "7:00 AM"
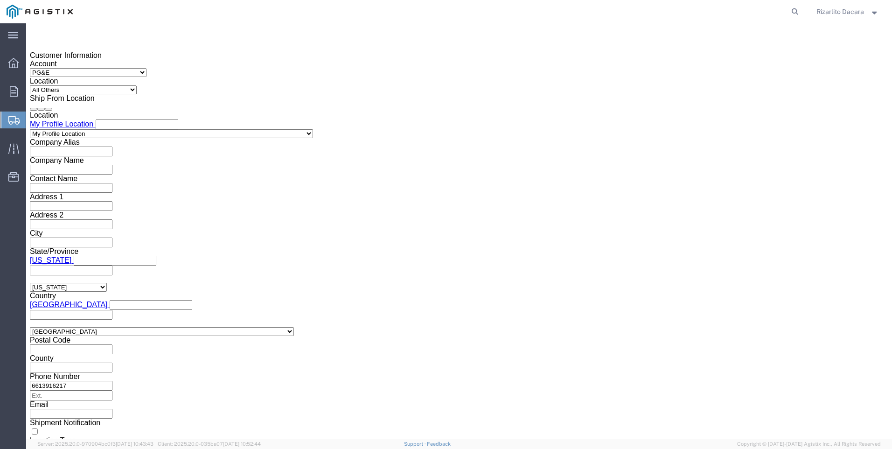
click button "Apply"
click div
type input "11:00 AM"
click button "Apply"
click input "text"
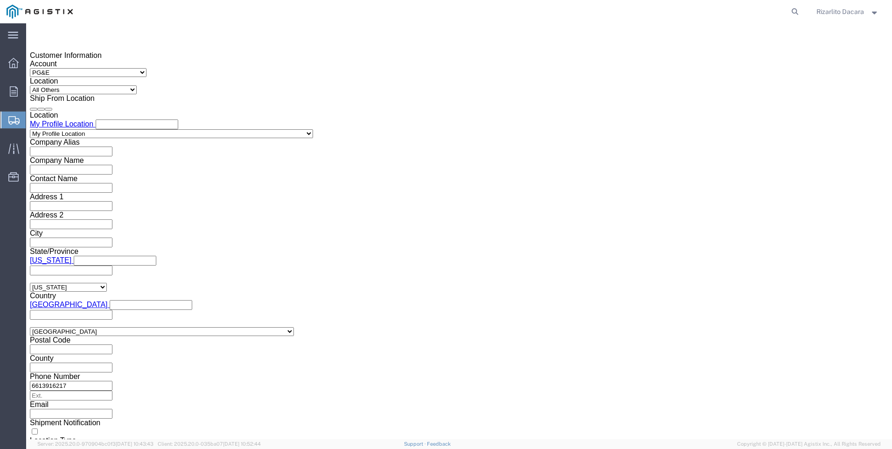
type input "3501422762"
click select "Select Account Type Activity ID Airline Appointment Number ASN Batch Request # …"
select select "SALEORDR"
click select "Select Account Type Activity ID Airline Appointment Number ASN Batch Request # …"
click input "text"
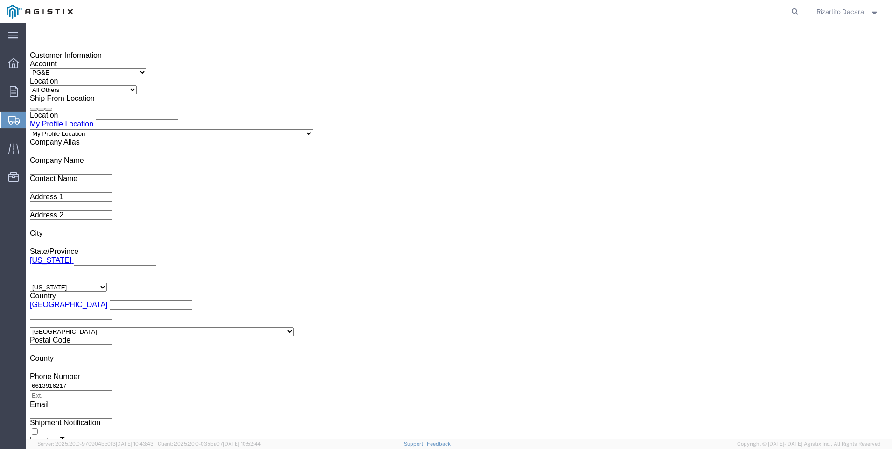
type input "100000105455"
click button "Continue"
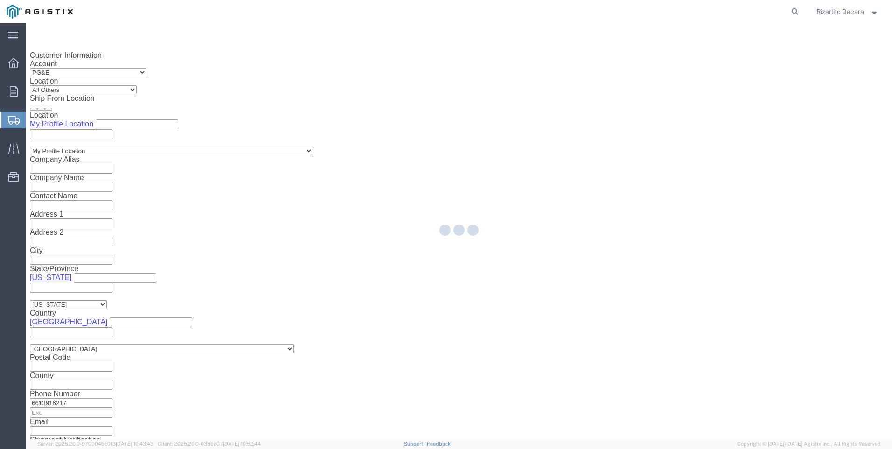
select select "21483"
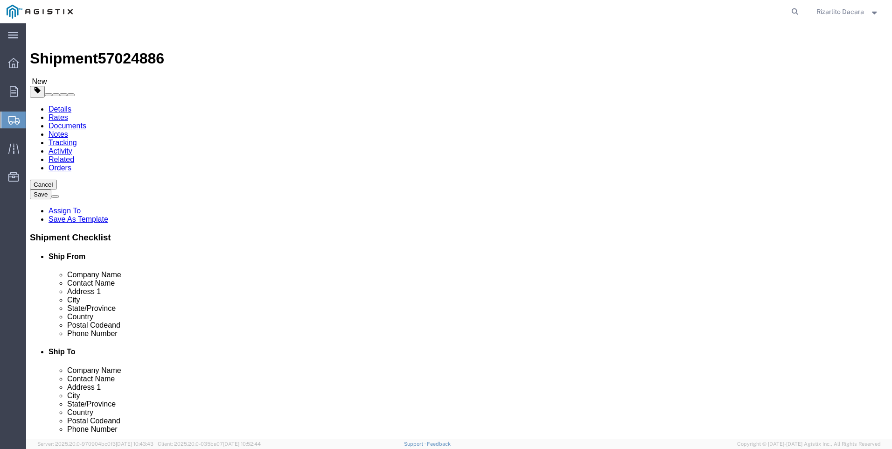
click select "Select Bulk Bundle(s) Cardboard Box(es) Carton(s) Crate(s) Drum(s) (Fiberboard)…"
select select "PONS"
click select "Select Bulk Bundle(s) Cardboard Box(es) Carton(s) Crate(s) Drum(s) (Fiberboard)…"
click input "1"
type input "3"
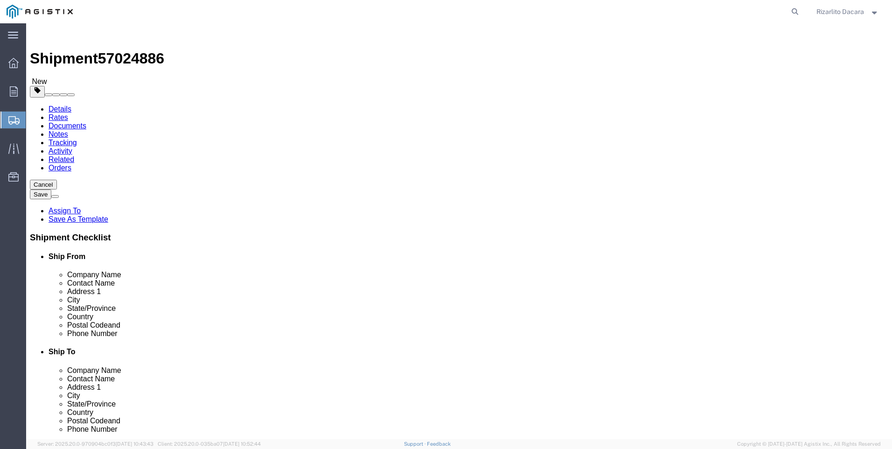
click input "text"
type input "48"
type input "84"
type input "92"
type input "3375"
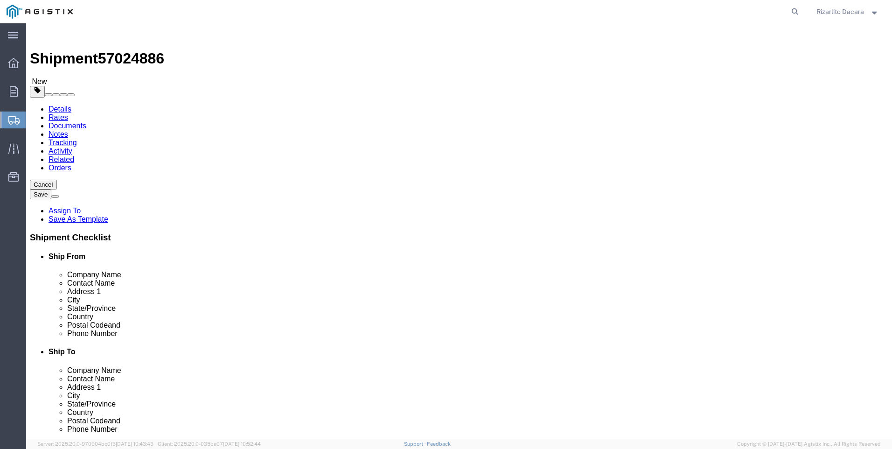
click span
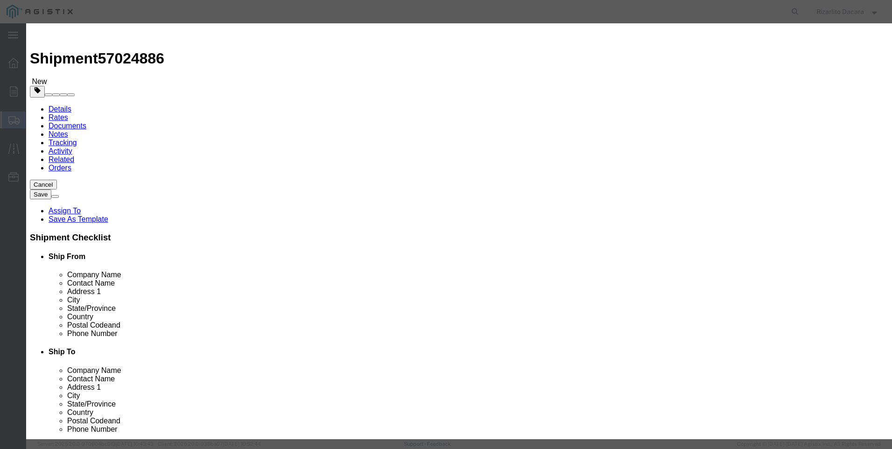
click input "text"
type input "4 yellow gas pipe 500 ft coil"
select select "US"
click input "0"
type input "3"
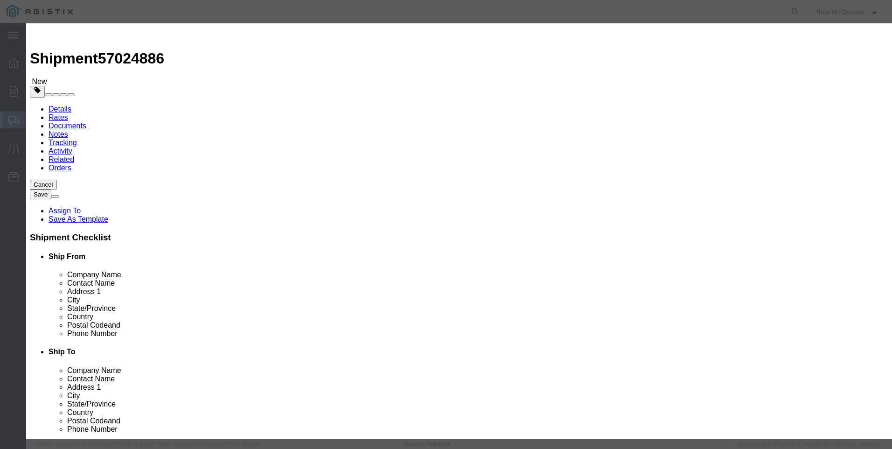
click input "text"
type input "7,485"
click select "Select 50 55 60 65 70 85 92.5 100 125 175 250 300 400"
select select "60"
click select "Select 50 55 60 65 70 85 92.5 100 125 175 250 300 400"
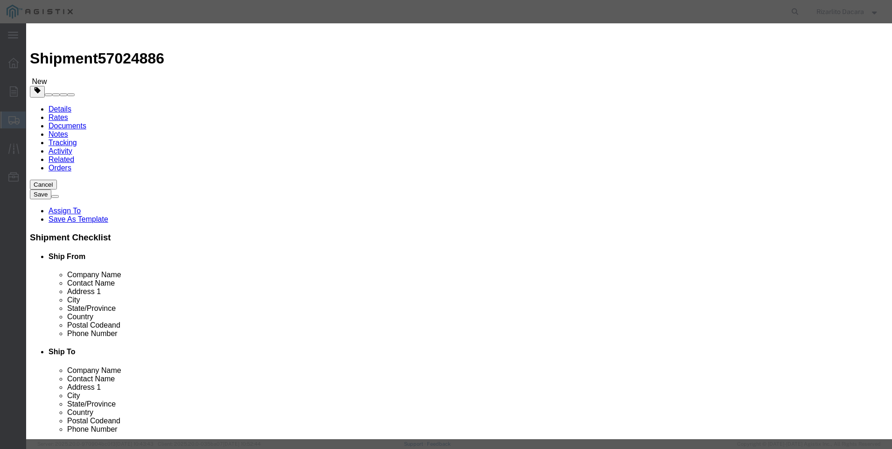
click button "Save & Close"
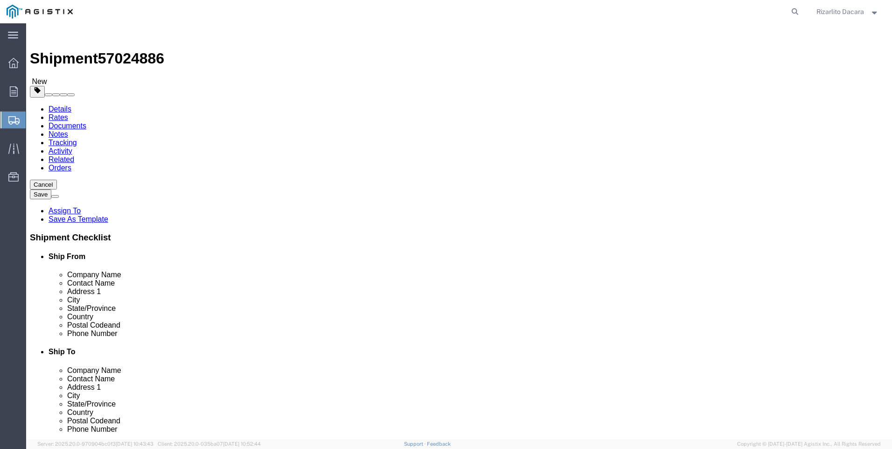
click button "Rate Shipment"
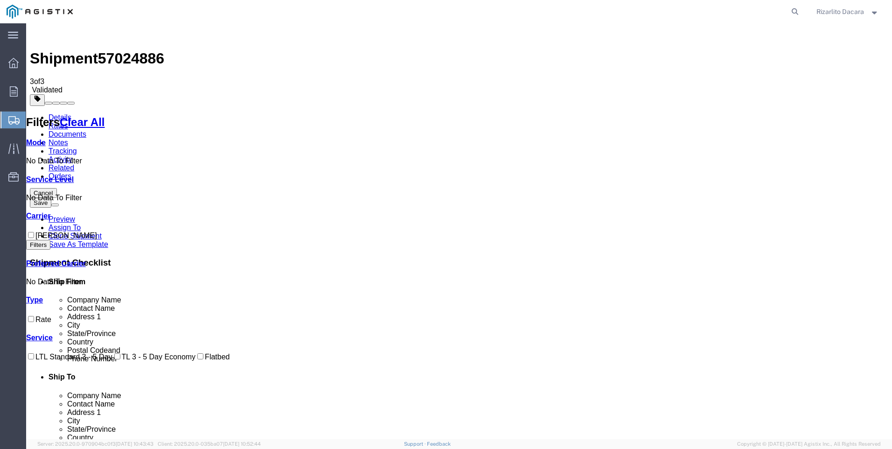
checkbox input "true"
